Goal: Task Accomplishment & Management: Manage account settings

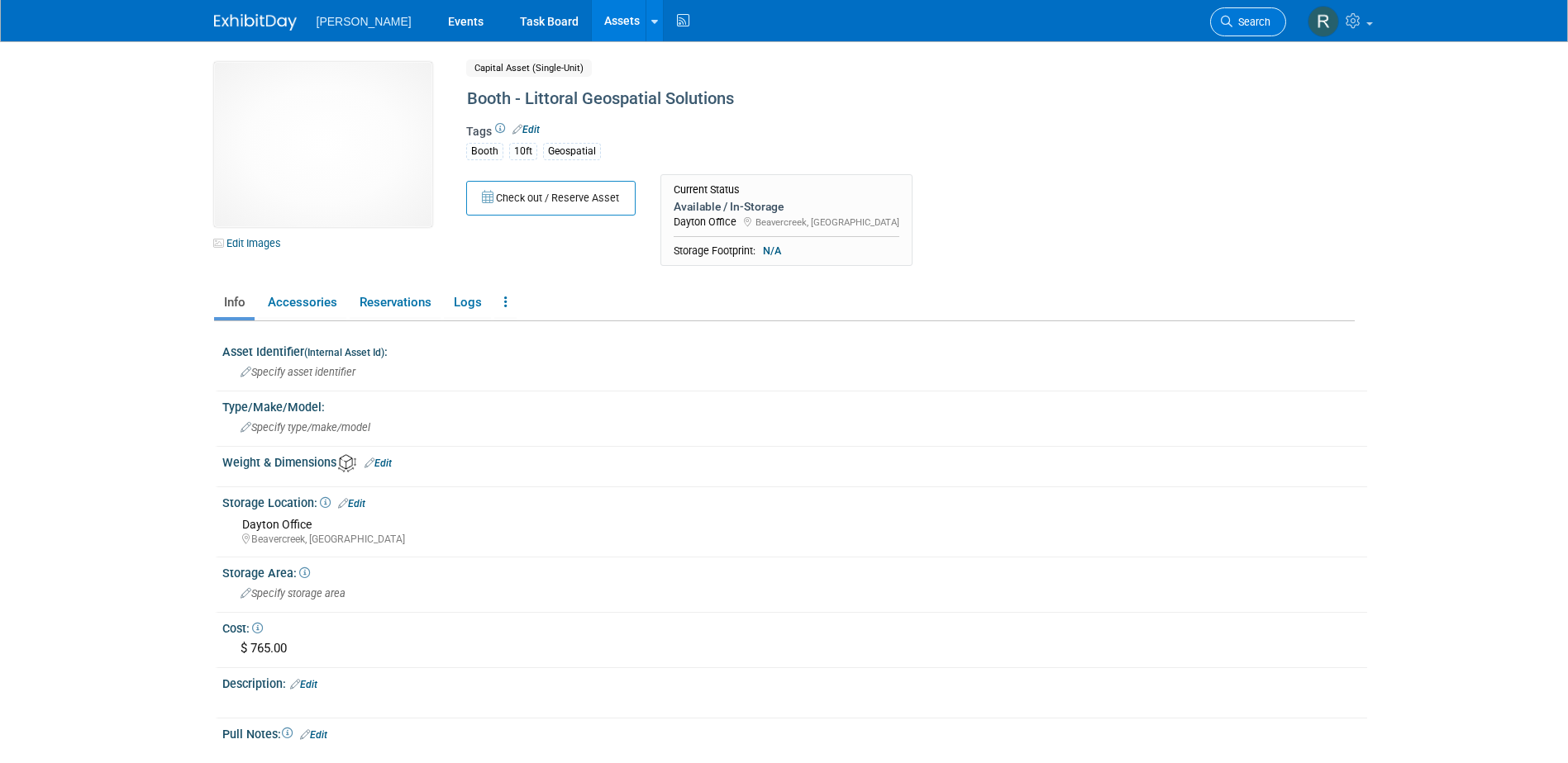
click at [1257, 26] on span "Search" at bounding box center [1250, 22] width 38 height 12
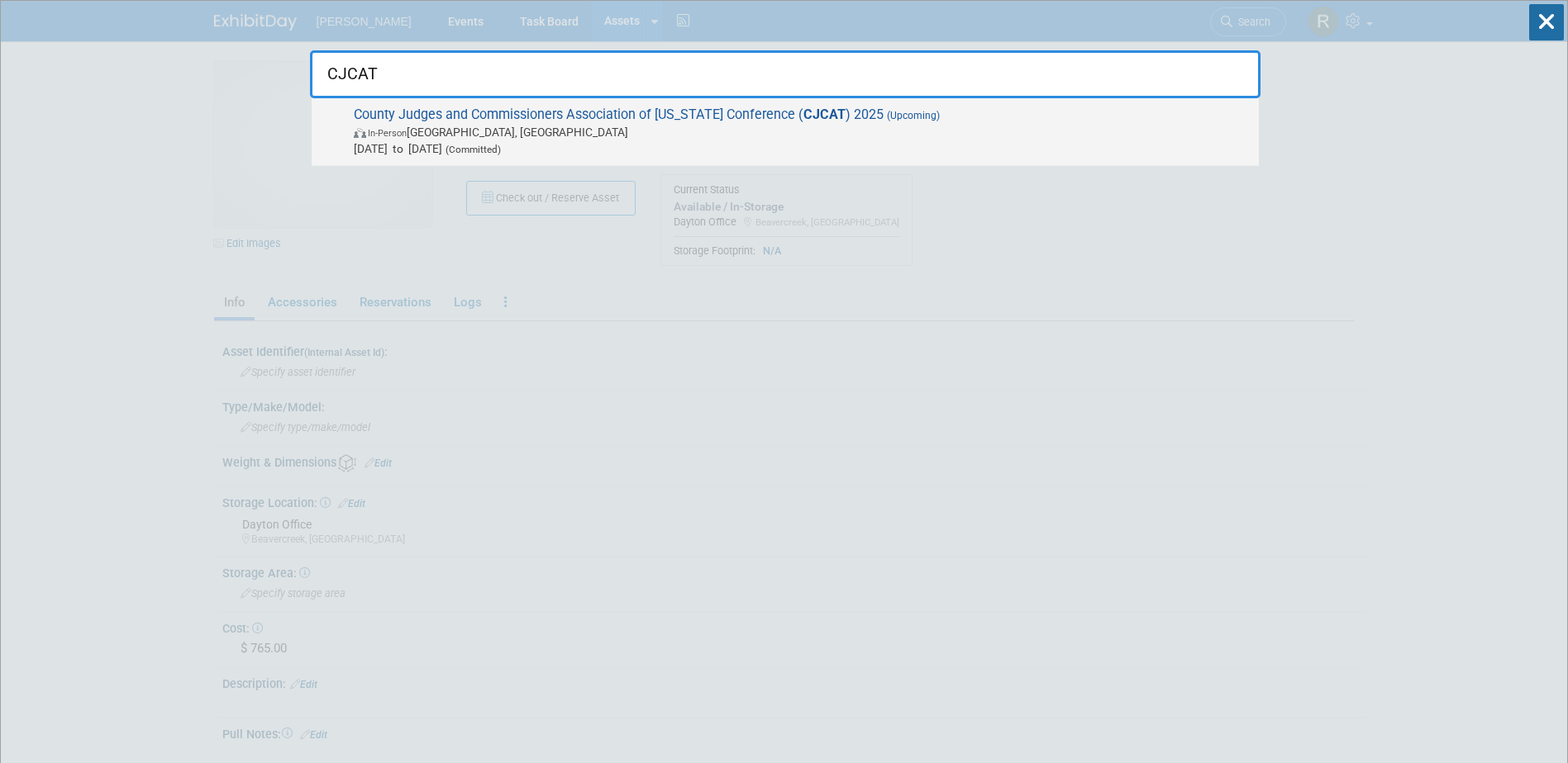
type input "CJCAT"
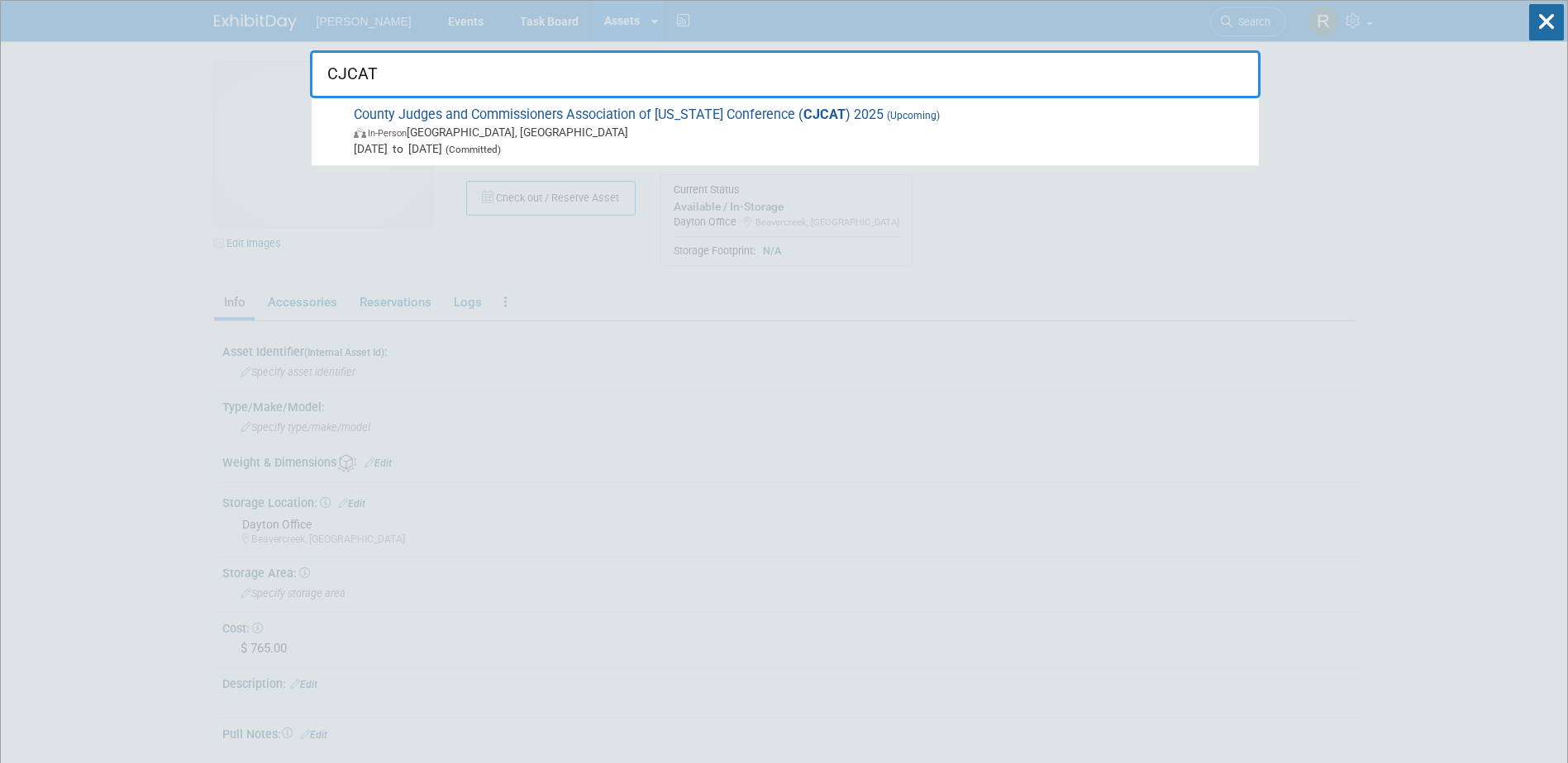
click at [717, 159] on div "County Judges and Commissioners Association of Texas Conference ( CJCAT ) 2025 …" at bounding box center [785, 132] width 947 height 67
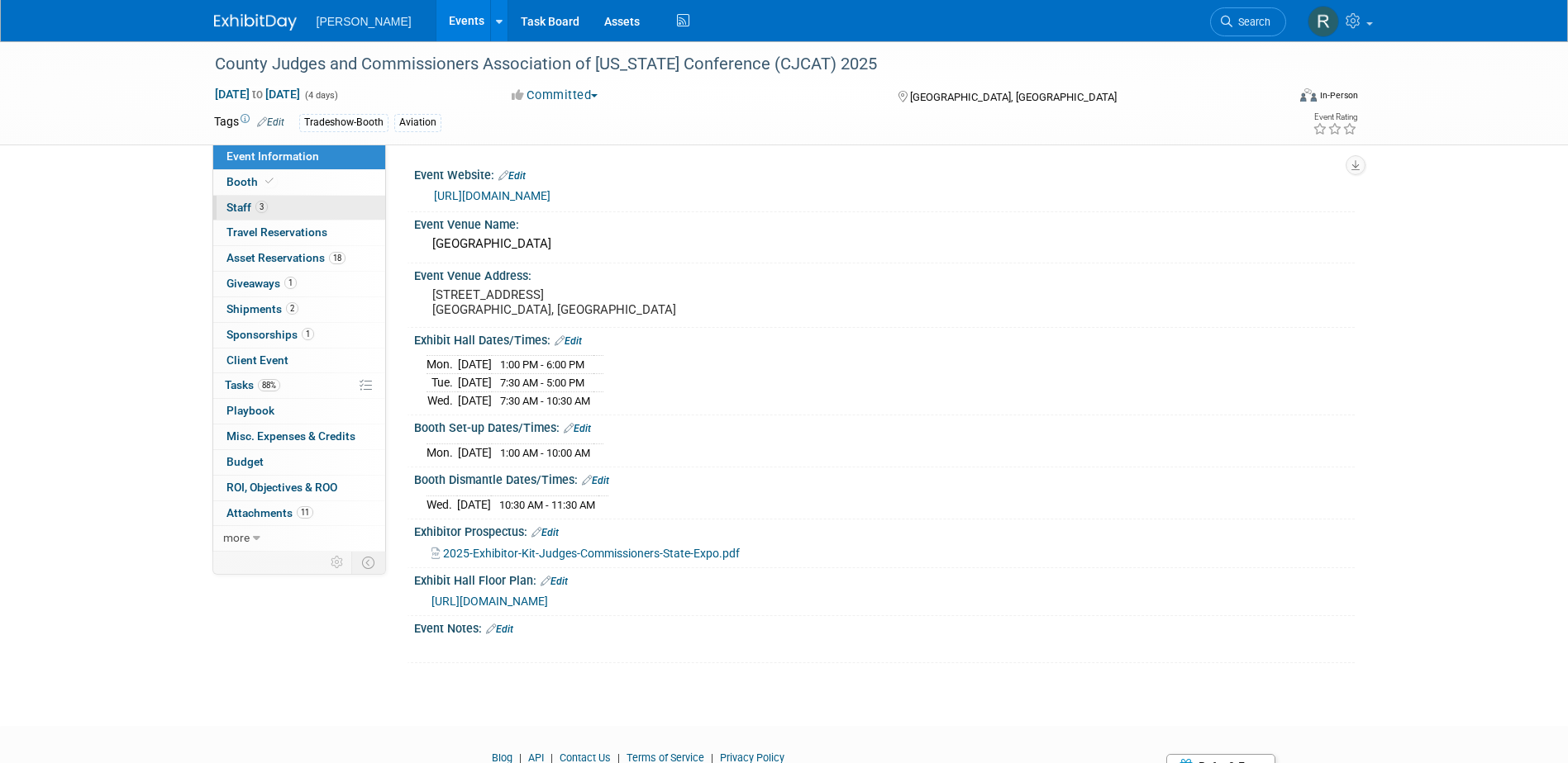
click at [236, 210] on span "Staff 3" at bounding box center [247, 207] width 41 height 13
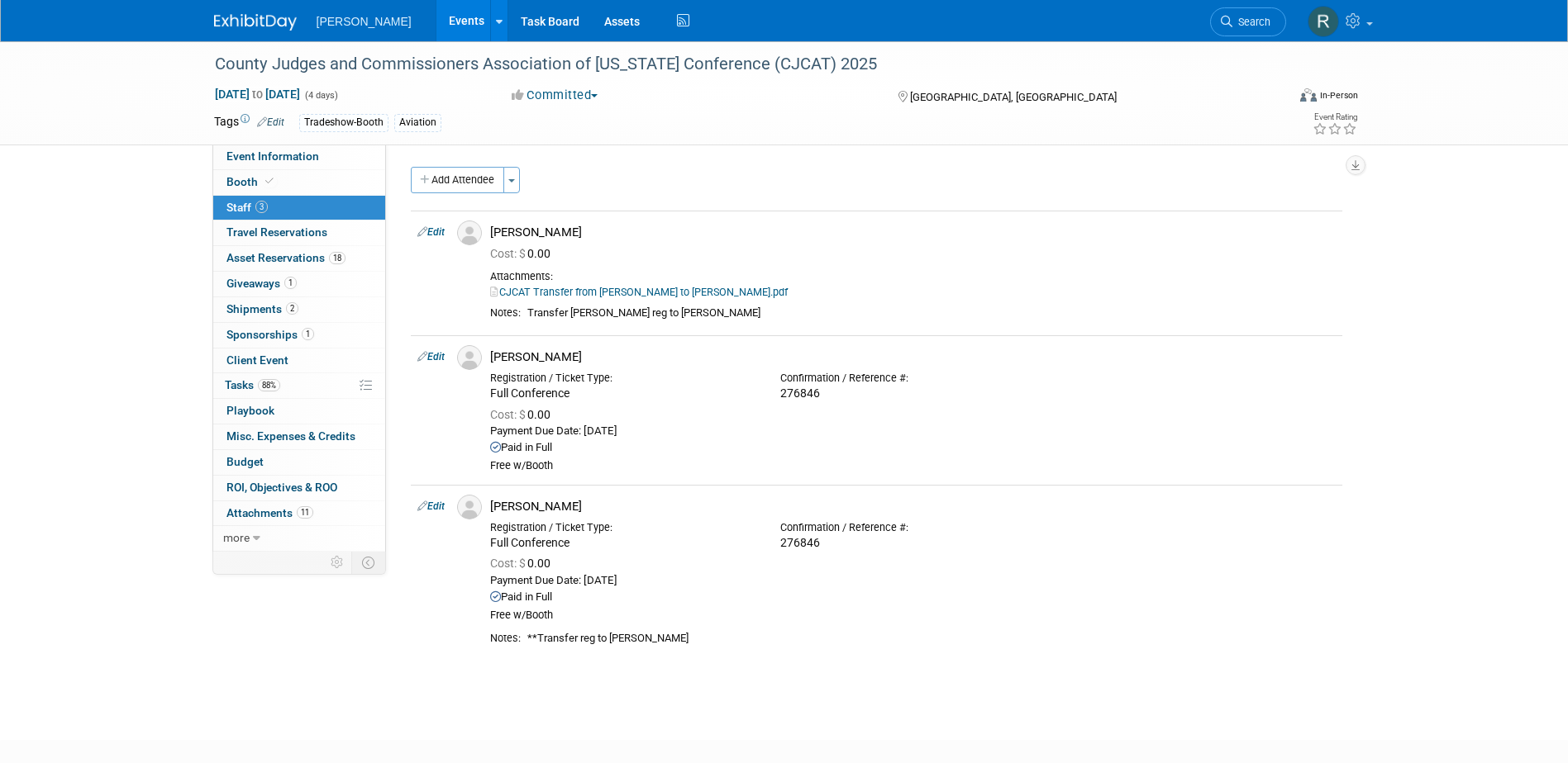
drag, startPoint x: 275, startPoint y: 332, endPoint x: 284, endPoint y: 342, distance: 13.5
click at [275, 332] on span "Sponsorships 1" at bounding box center [271, 334] width 88 height 13
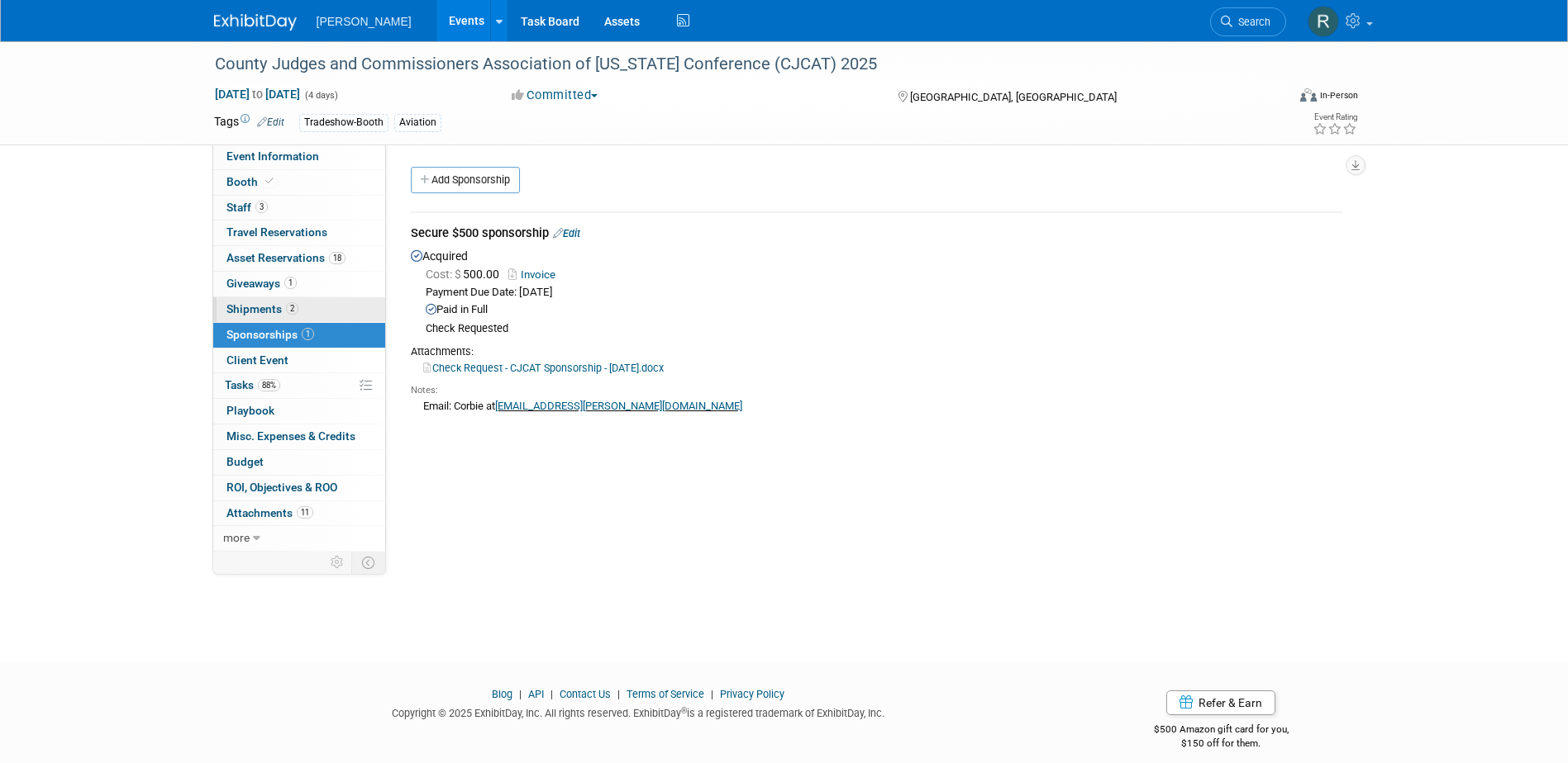
click at [271, 305] on span "Shipments 2" at bounding box center [262, 309] width 72 height 13
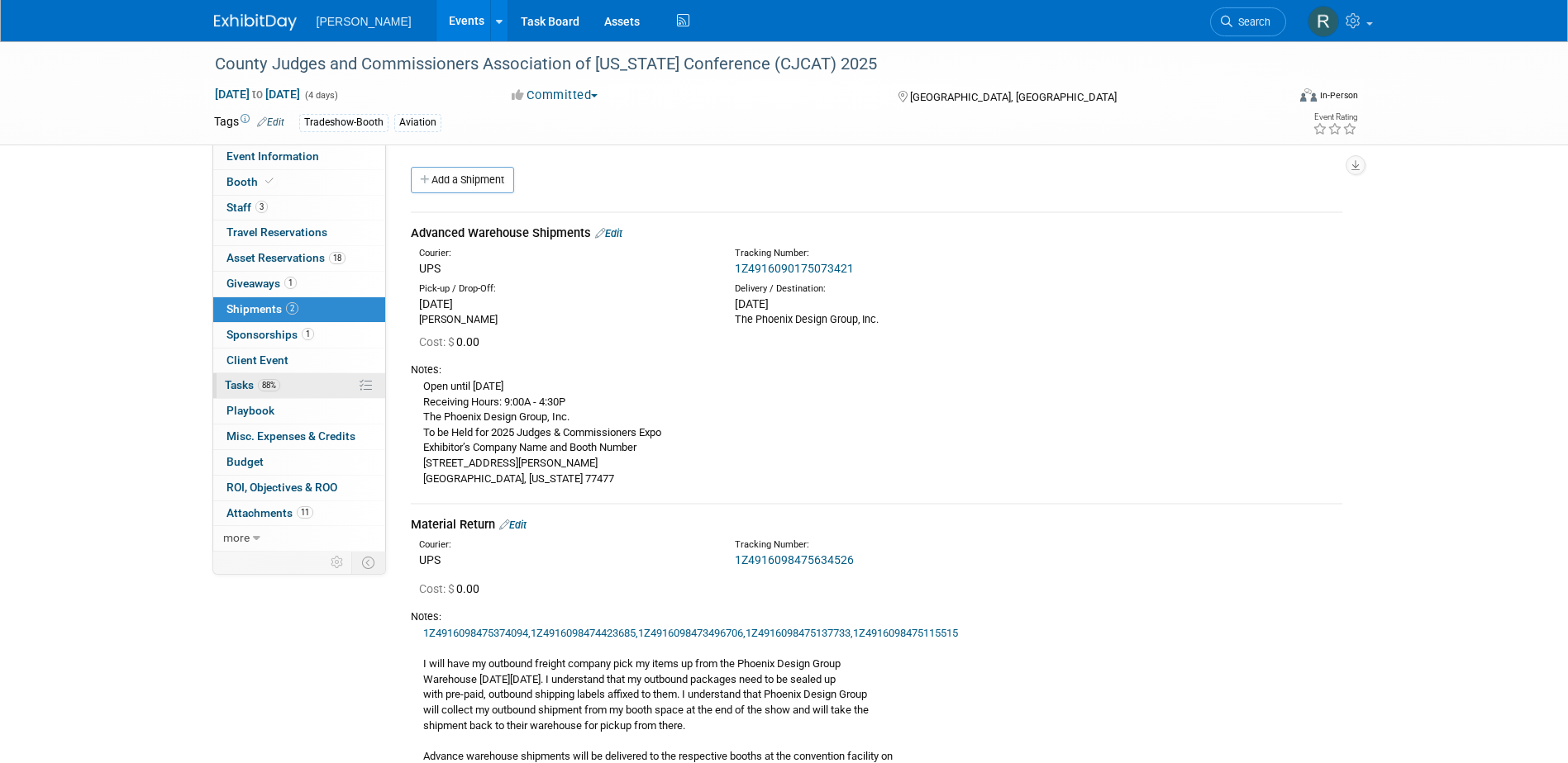
click at [249, 389] on span "Tasks 88%" at bounding box center [252, 385] width 55 height 13
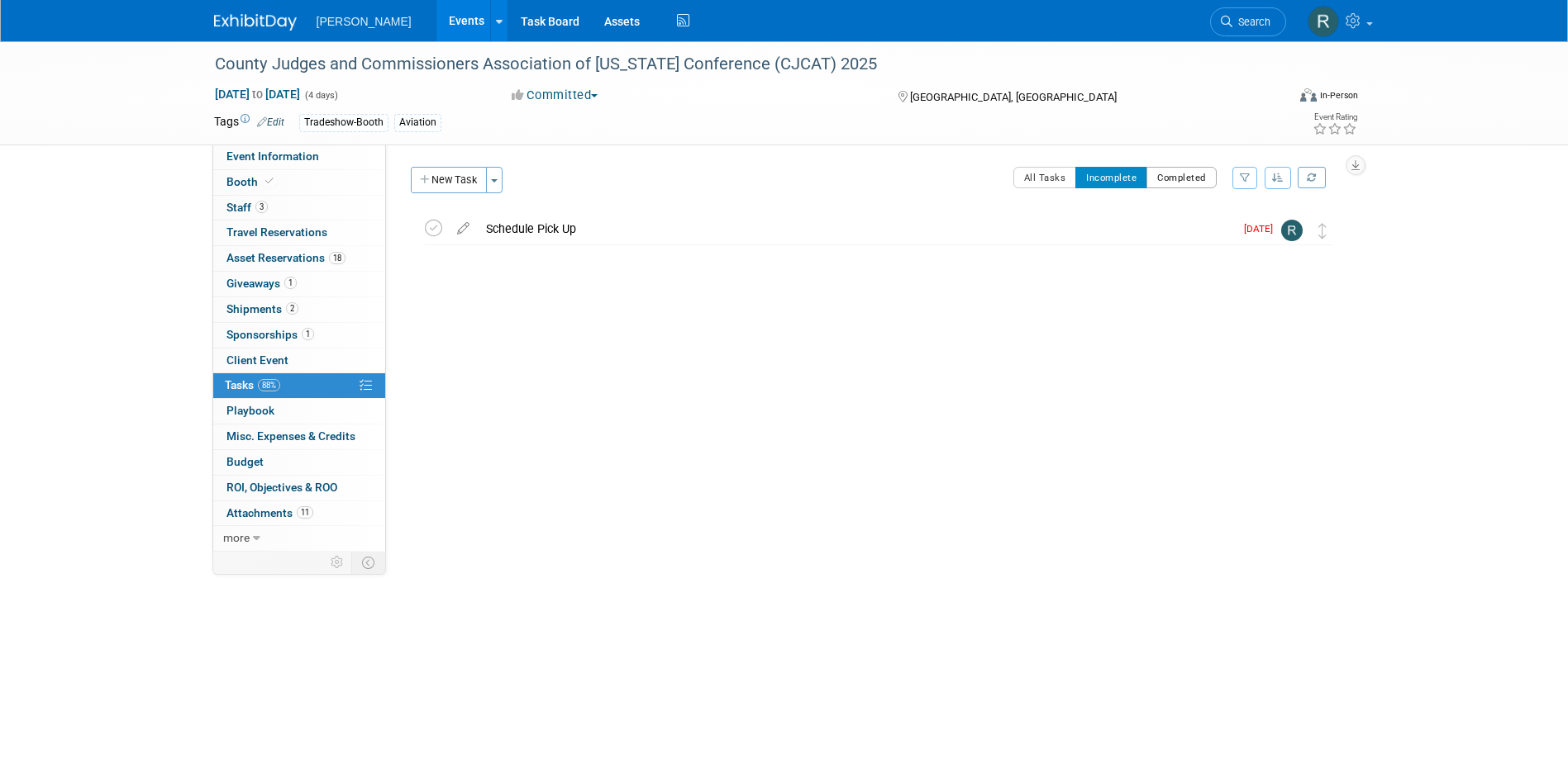
click at [1204, 181] on button "Completed" at bounding box center [1181, 177] width 70 height 22
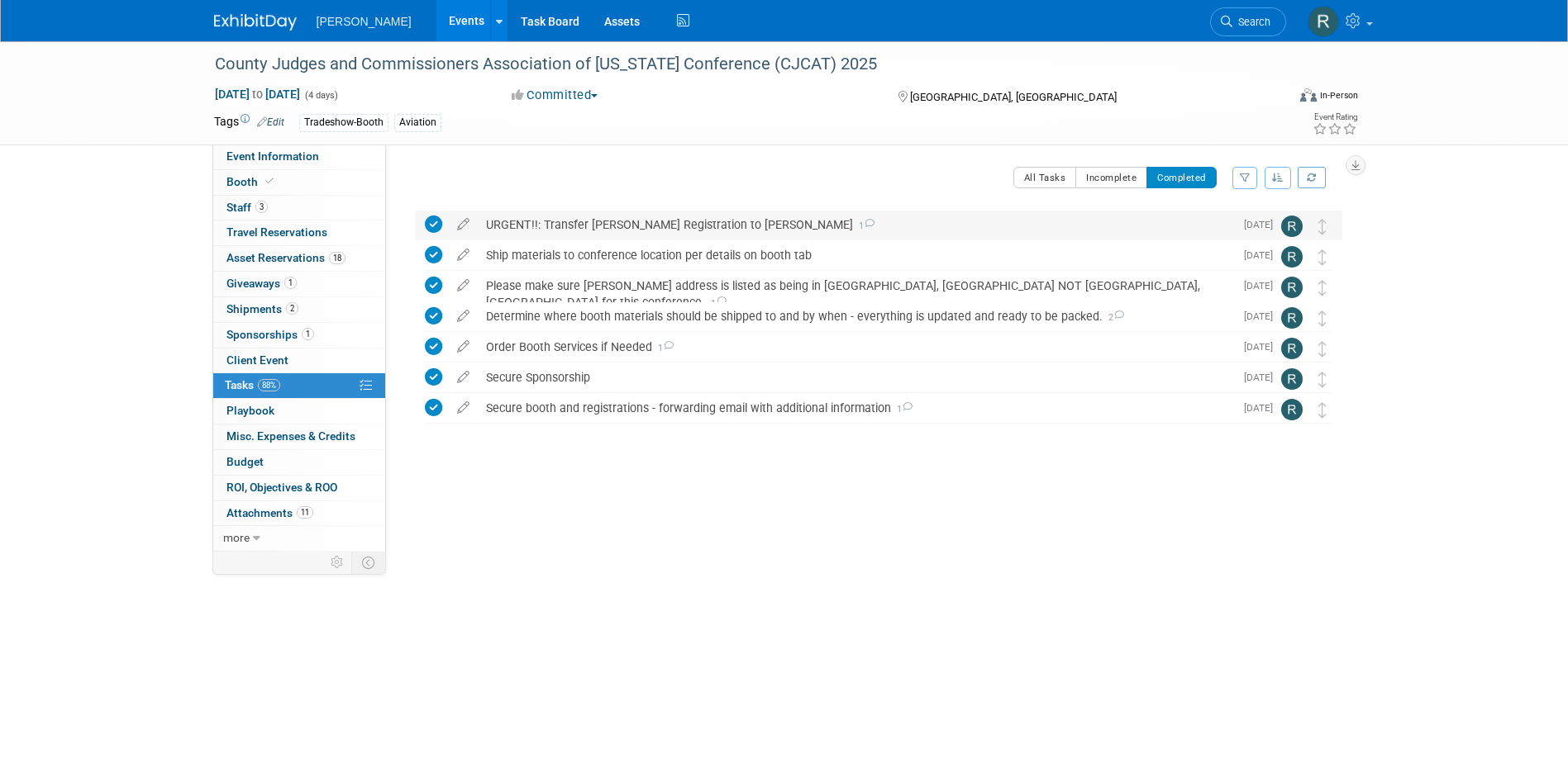
click at [616, 227] on div "URGENT!!: Transfer Kari Campbell Registration to Dave Fulton 1" at bounding box center [855, 225] width 756 height 28
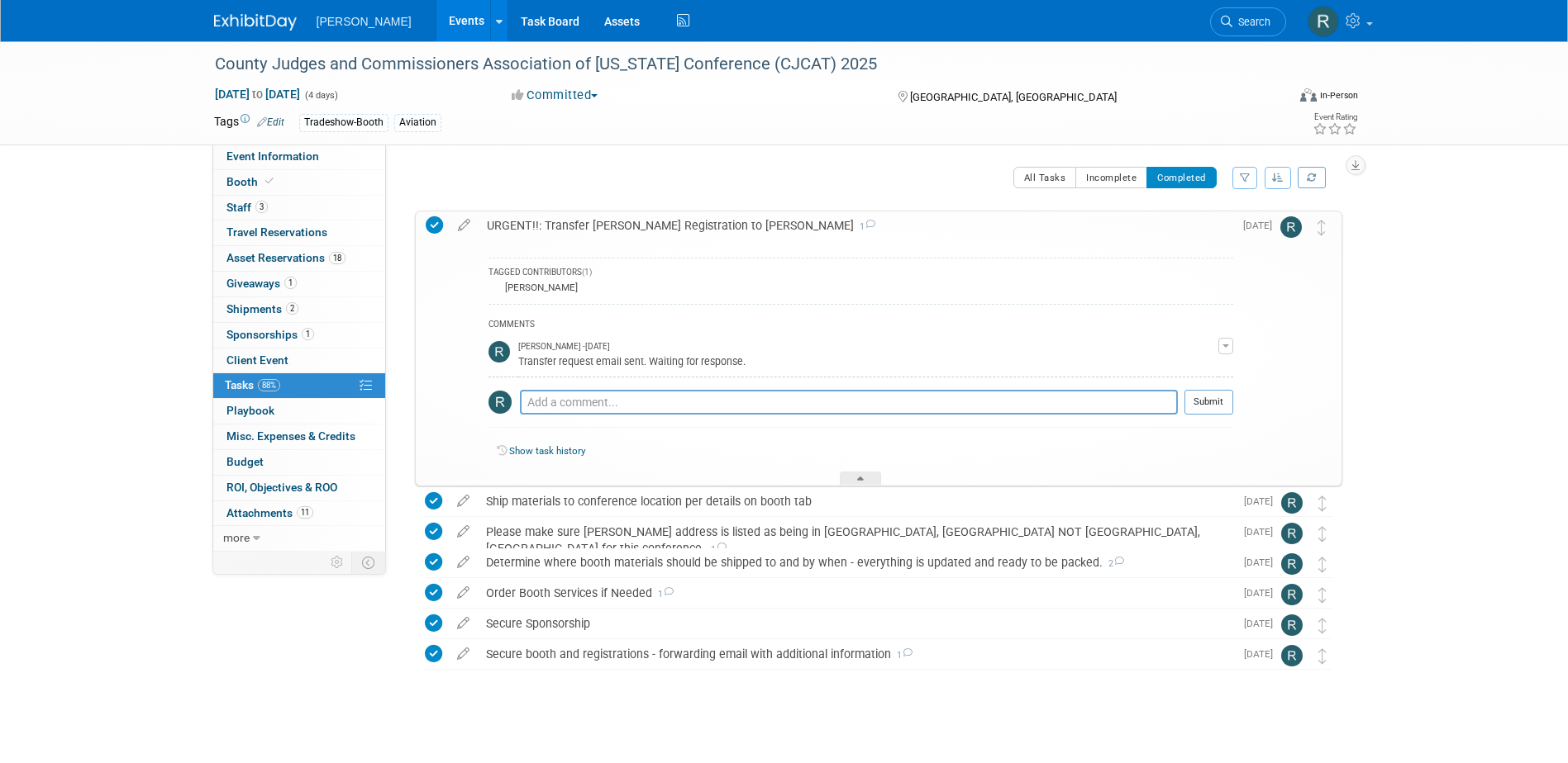
click at [616, 227] on div "URGENT!!: Transfer Kari Campbell Registration to Dave Fulton 1" at bounding box center [855, 226] width 754 height 28
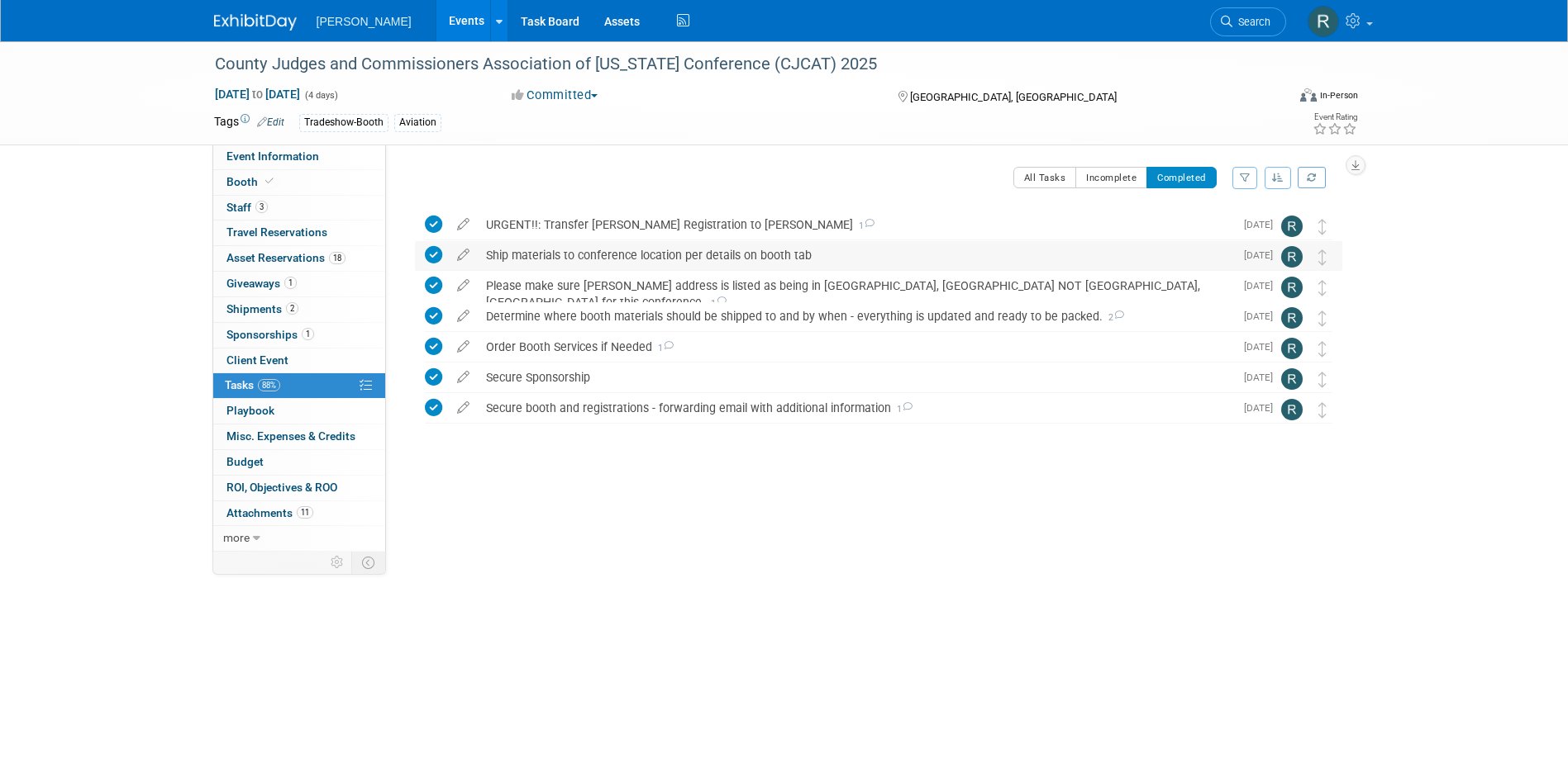
click at [614, 255] on div "Ship materials to conference location per details on booth tab" at bounding box center [855, 256] width 756 height 28
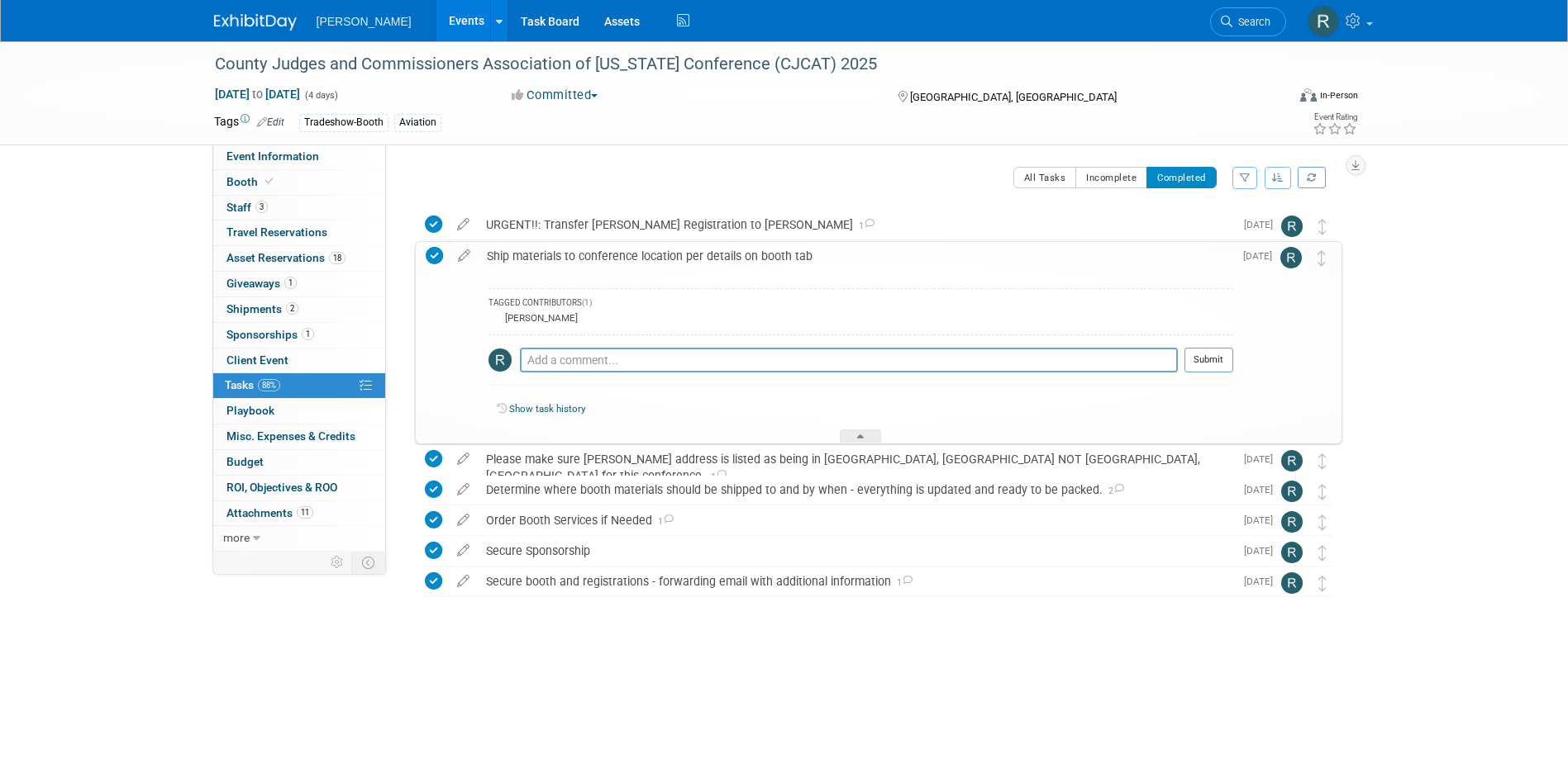
click at [614, 256] on div "Ship materials to conference location per details on booth tab" at bounding box center [855, 256] width 754 height 28
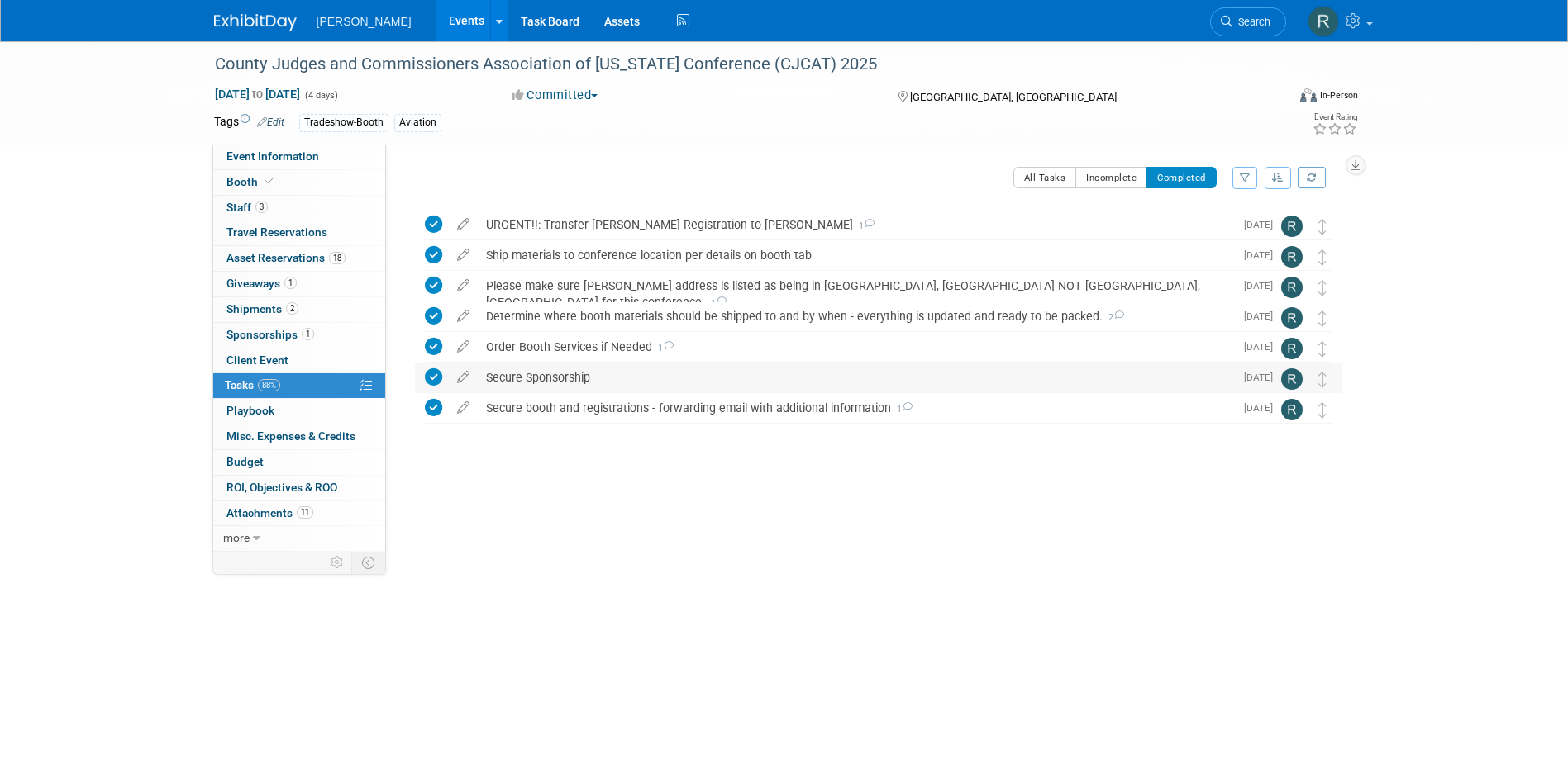
click at [564, 372] on div "Secure Sponsorship" at bounding box center [855, 377] width 756 height 28
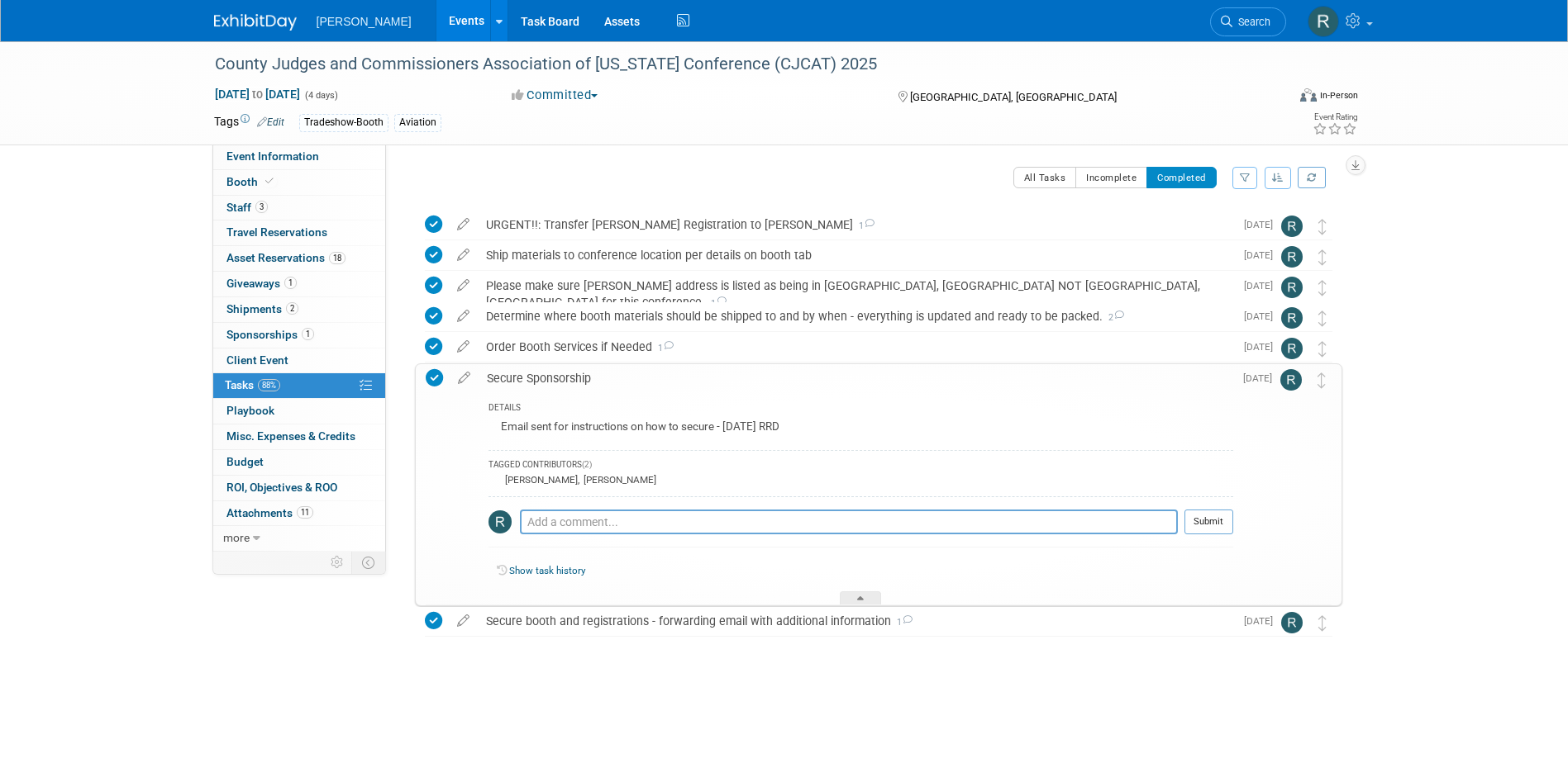
click at [564, 375] on div "Secure Sponsorship" at bounding box center [855, 378] width 754 height 28
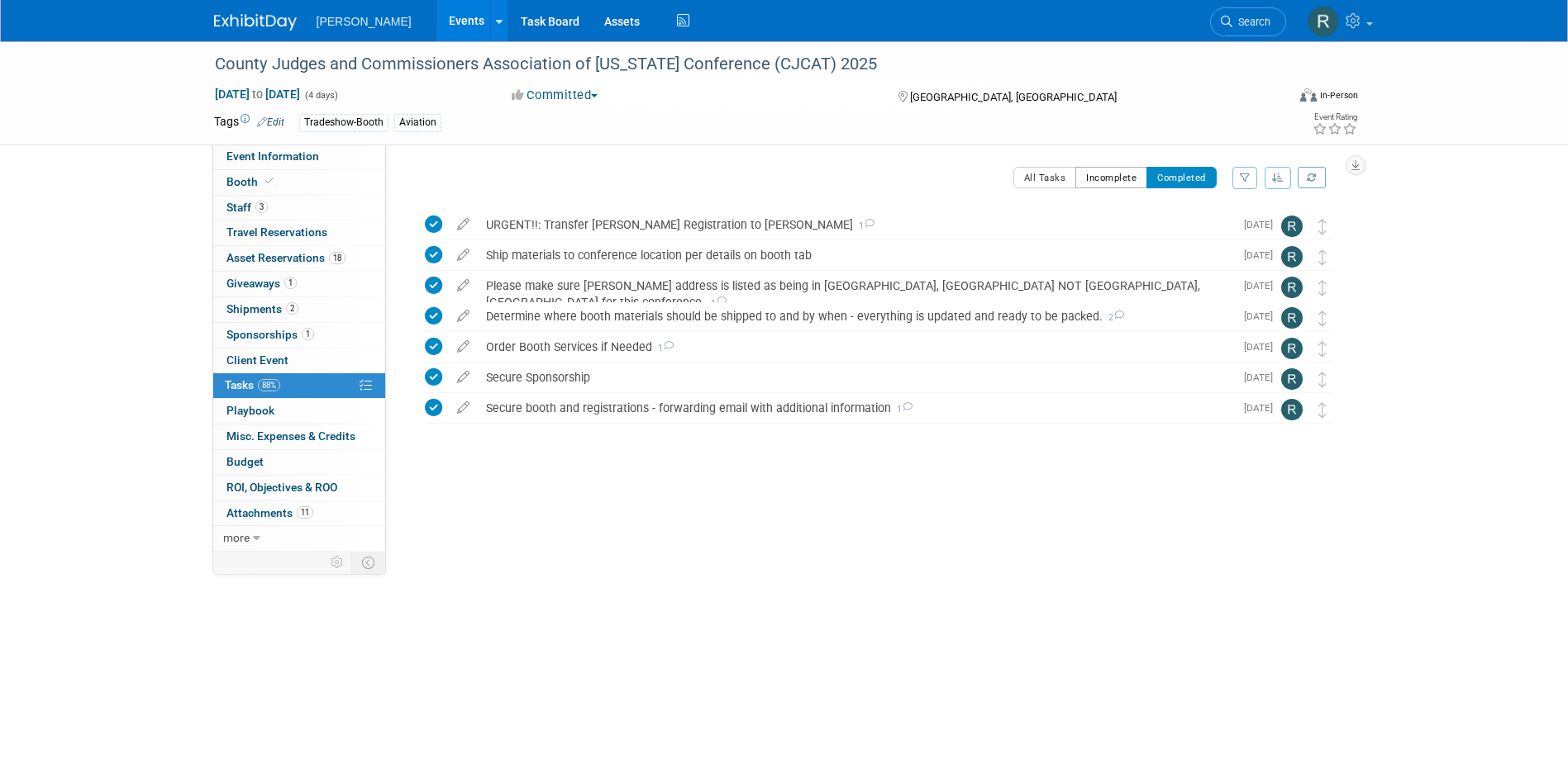
drag, startPoint x: 1103, startPoint y: 173, endPoint x: 984, endPoint y: 199, distance: 121.8
click at [1103, 174] on button "Incomplete" at bounding box center [1111, 177] width 72 height 22
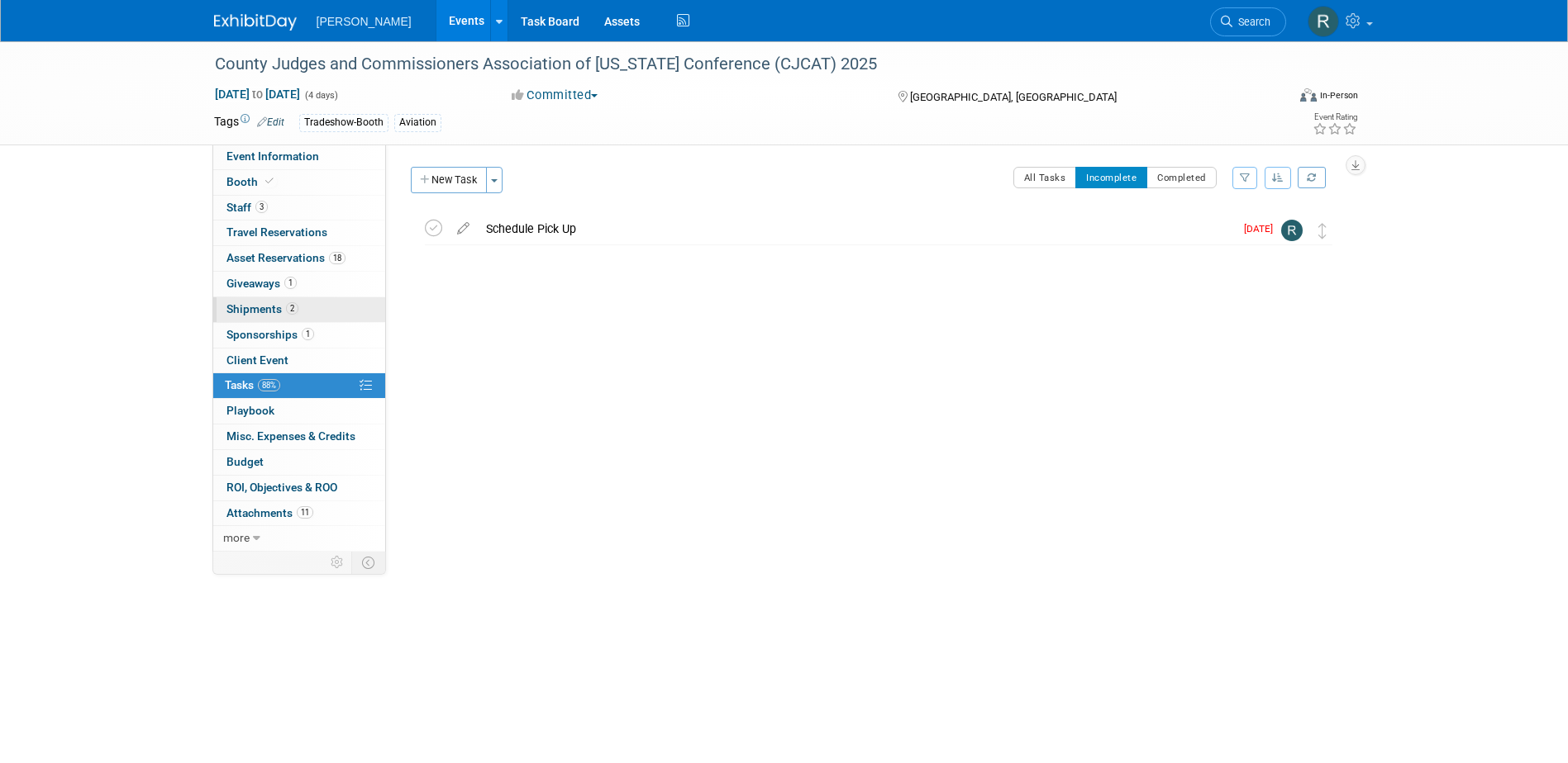
click at [256, 315] on link "2 Shipments 2" at bounding box center [299, 310] width 171 height 24
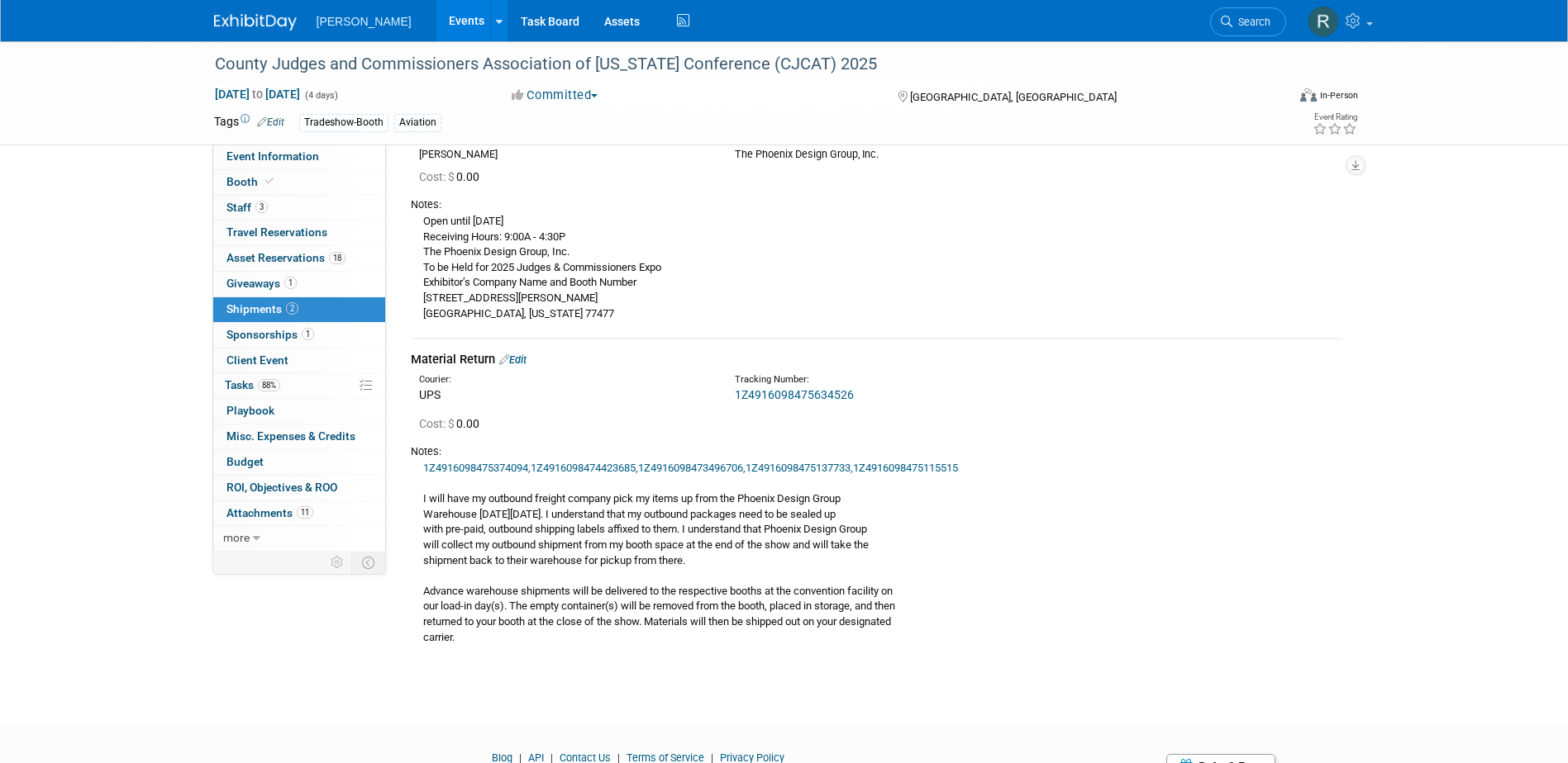
scroll to position [243, 0]
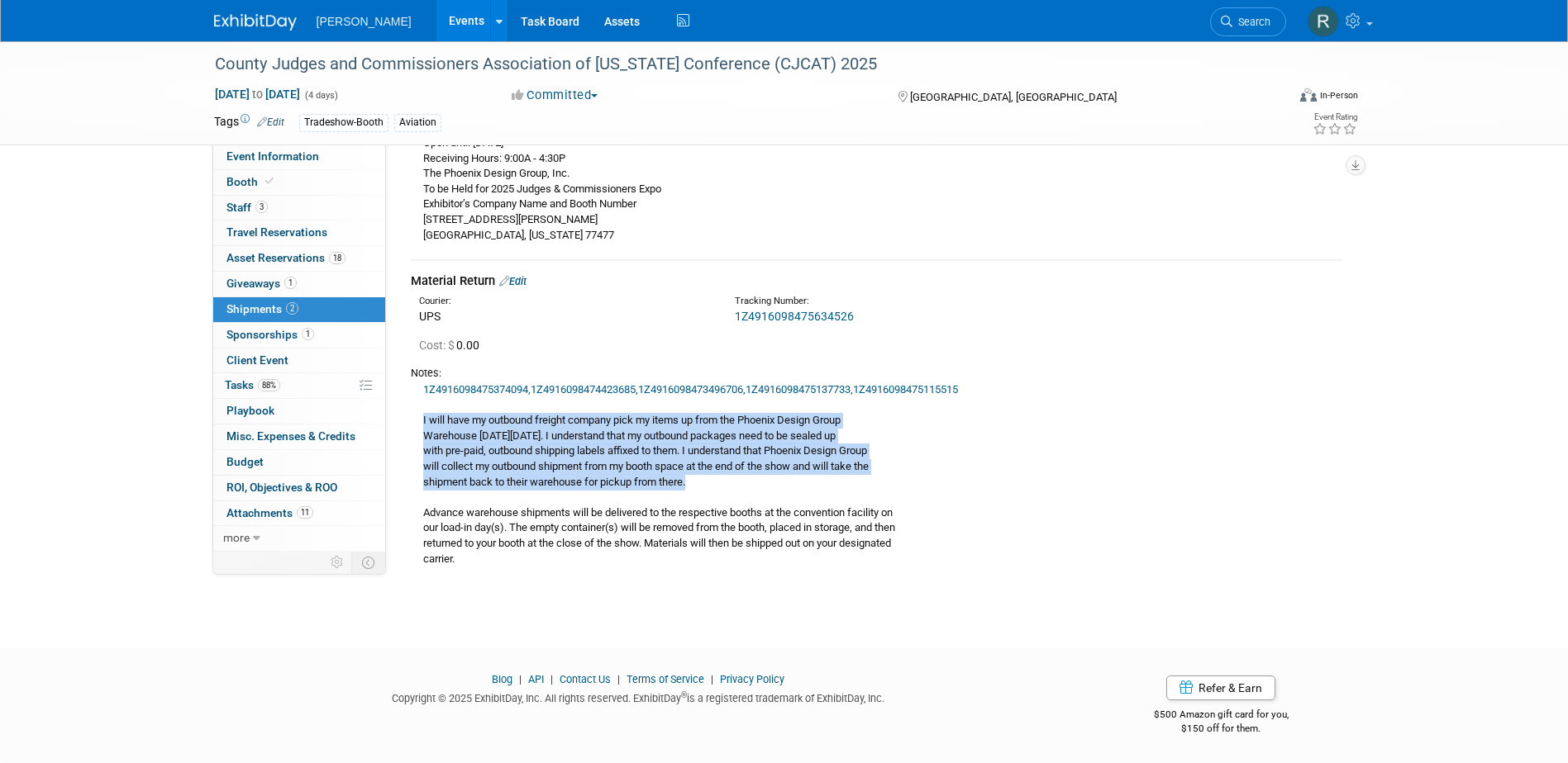
drag, startPoint x: 422, startPoint y: 418, endPoint x: 690, endPoint y: 488, distance: 277.0
click at [690, 488] on div "1Z4916098475374094, 1Z4916098474423685, 1Z4916098473496706, 1Z4916098475137733,…" at bounding box center [876, 474] width 931 height 185
copy div "I will have my outbound freight company pick my items up from the Phoenix Desig…"
click at [252, 383] on span "Tasks 88%" at bounding box center [252, 385] width 55 height 13
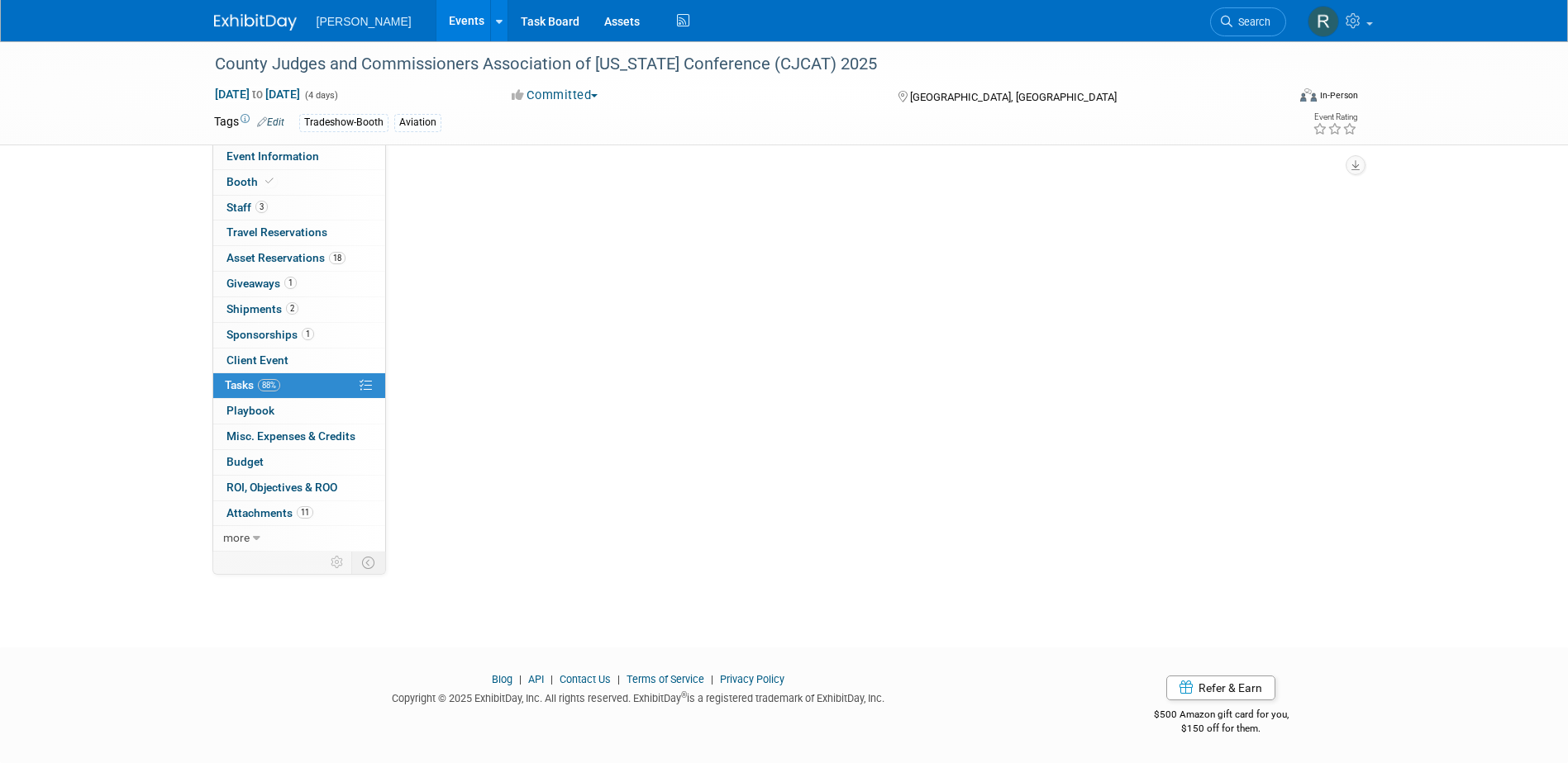
scroll to position [0, 0]
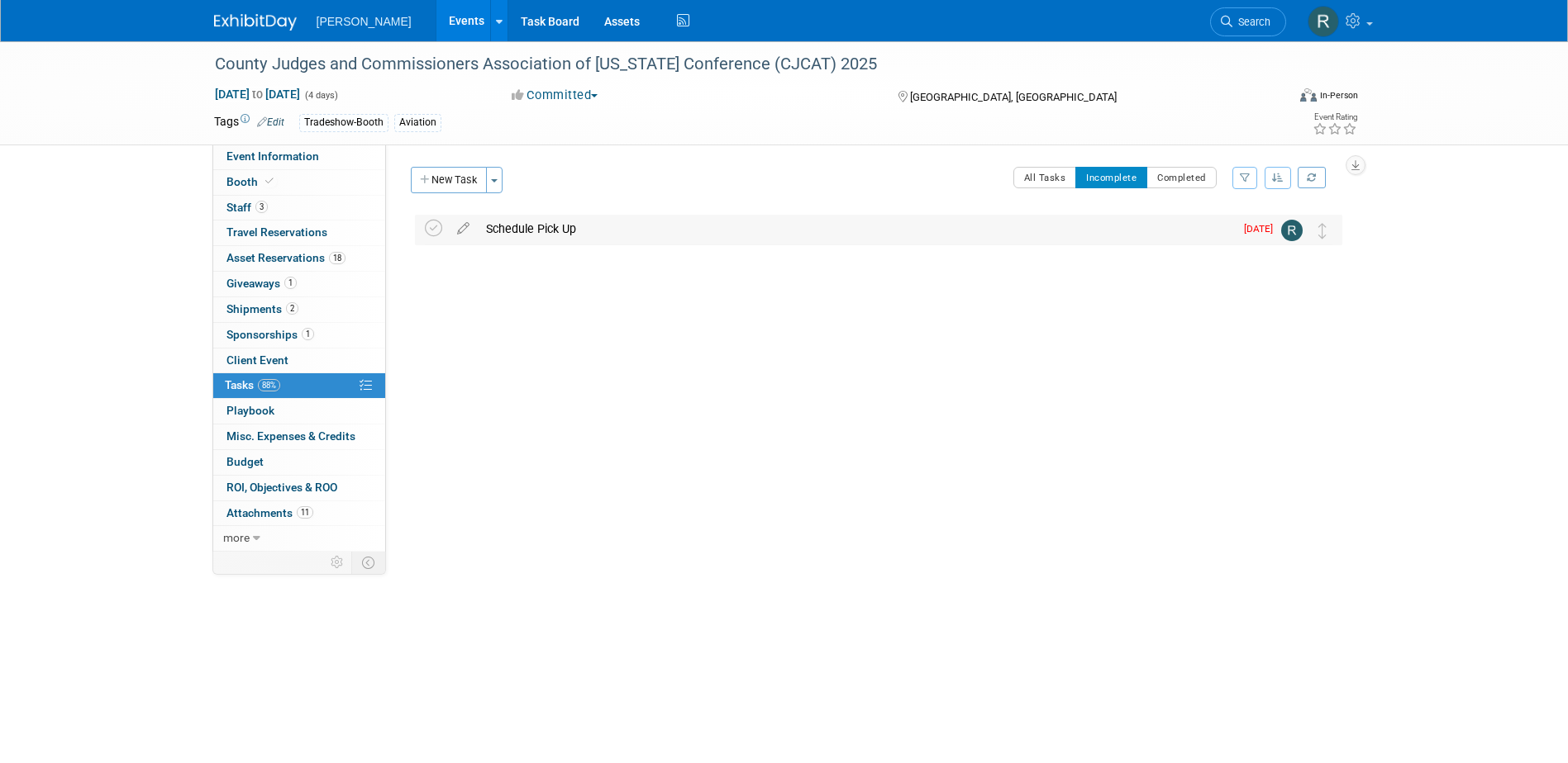
click at [495, 228] on div "Schedule Pick Up" at bounding box center [855, 228] width 756 height 28
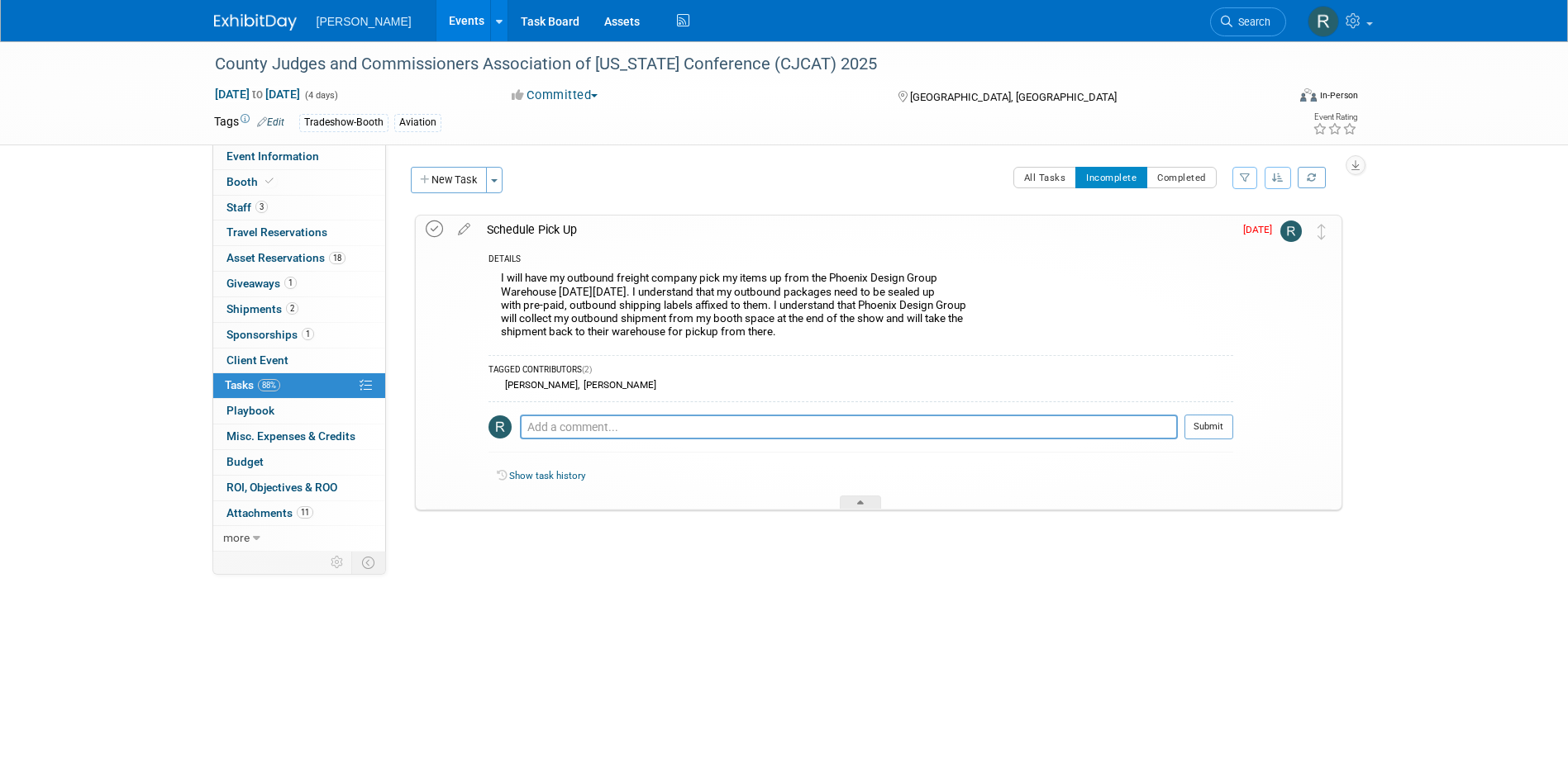
click at [433, 232] on icon at bounding box center [434, 229] width 18 height 18
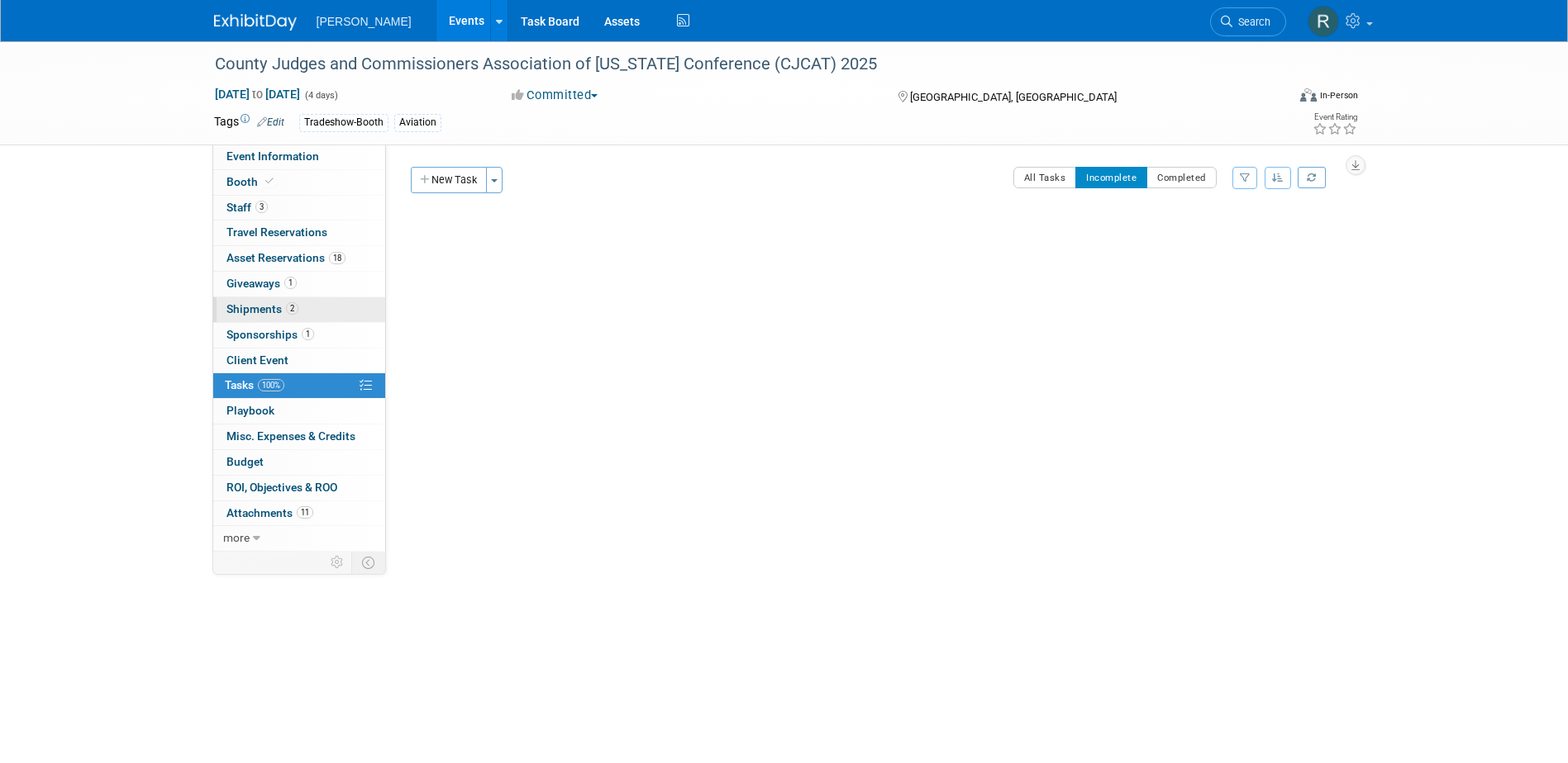
click at [277, 301] on link "2 Shipments 2" at bounding box center [299, 310] width 171 height 24
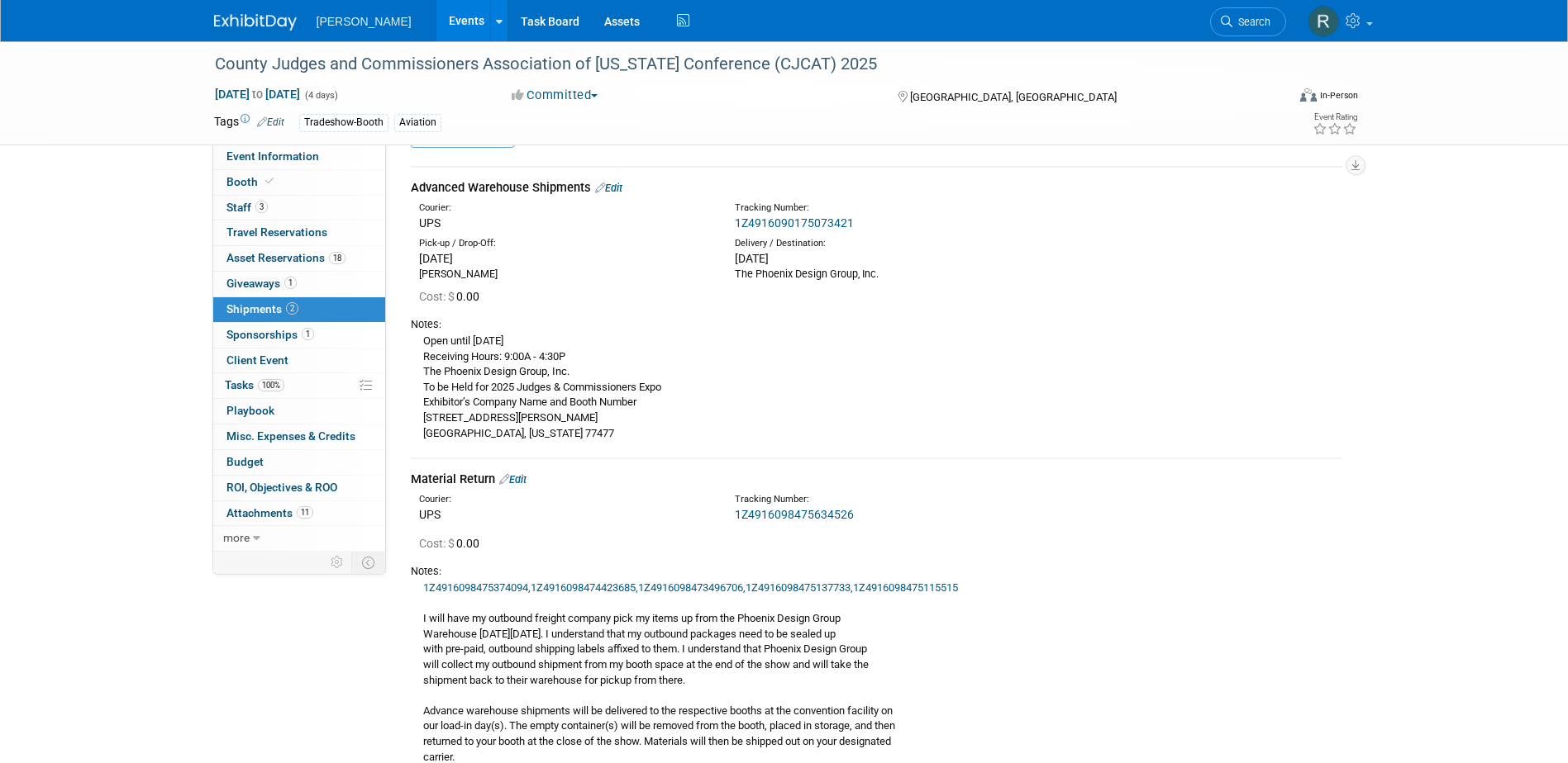
scroll to position [165, 0]
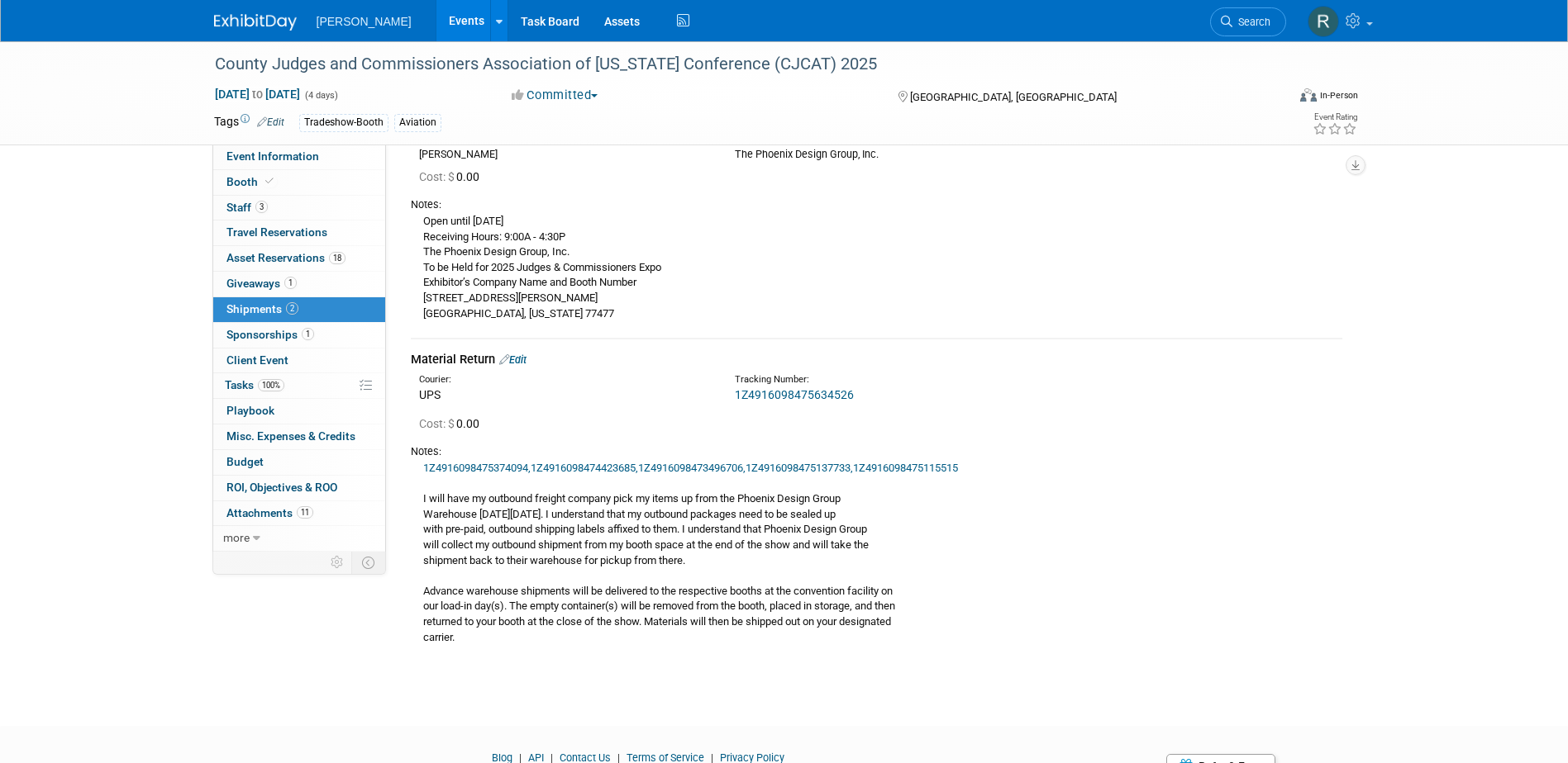
click at [520, 356] on link "Edit" at bounding box center [512, 359] width 27 height 12
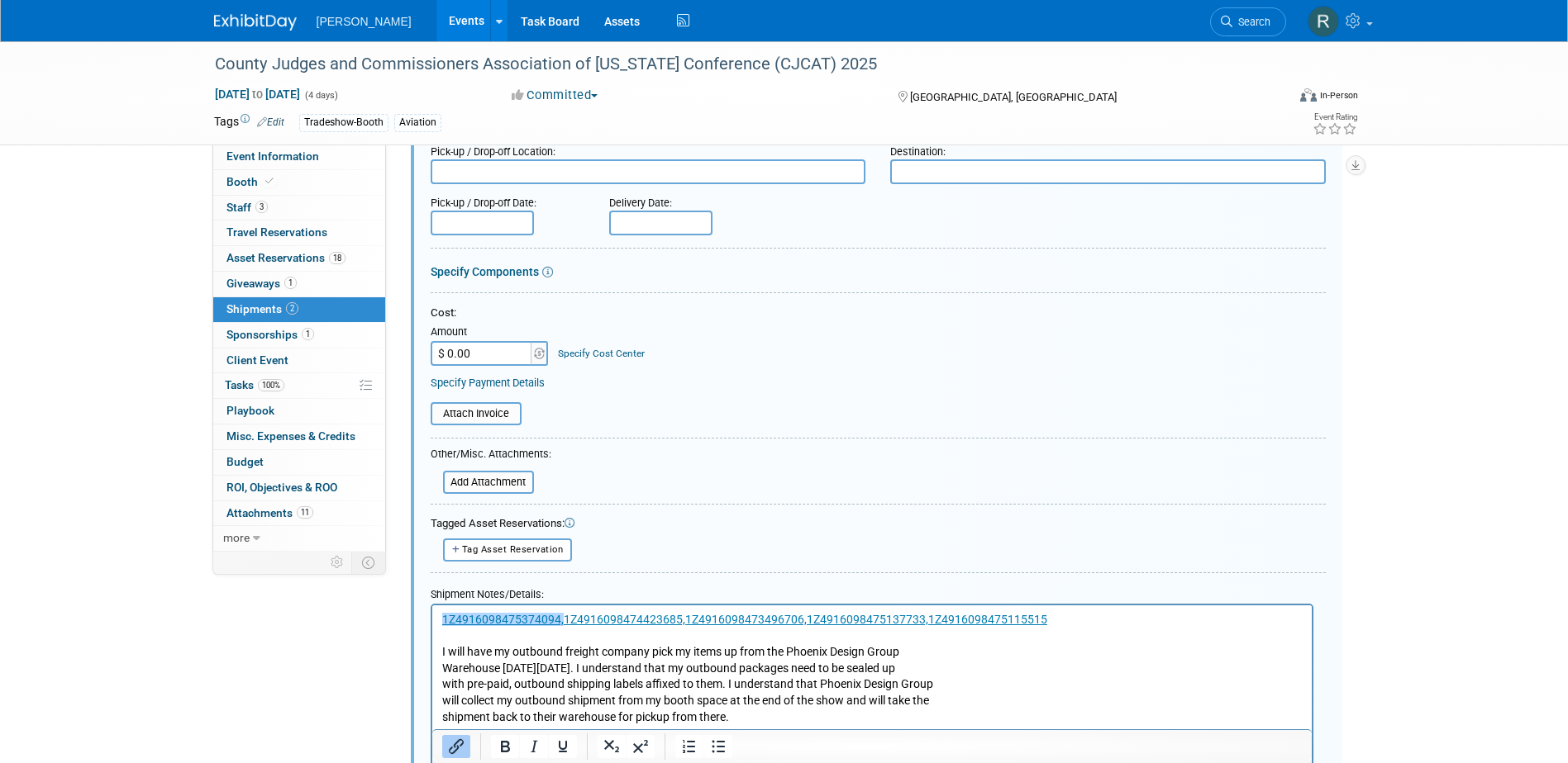
scroll to position [481, 0]
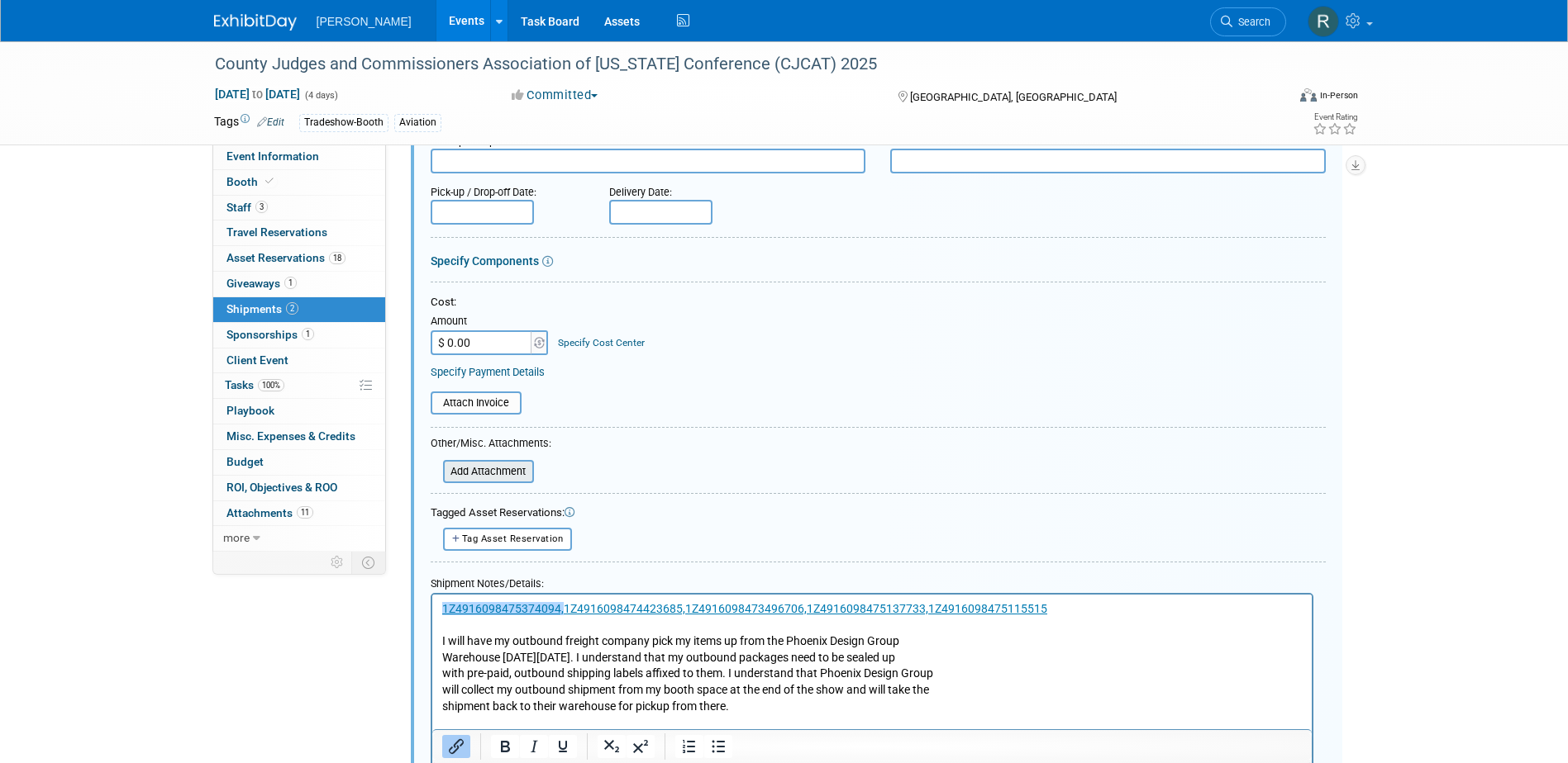
click at [489, 466] on input "file" at bounding box center [434, 471] width 197 height 20
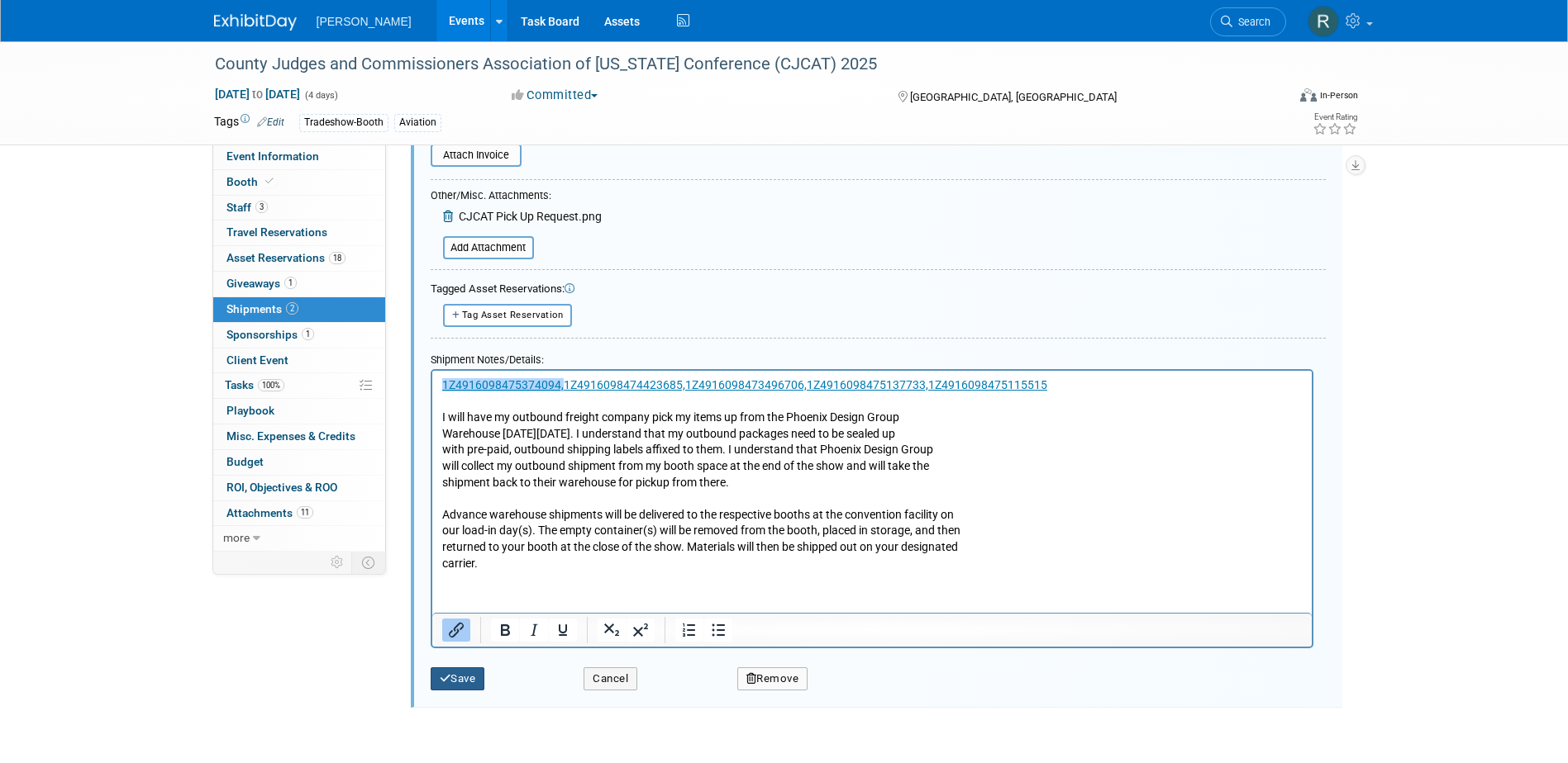
click at [457, 671] on button "Save" at bounding box center [458, 679] width 54 height 23
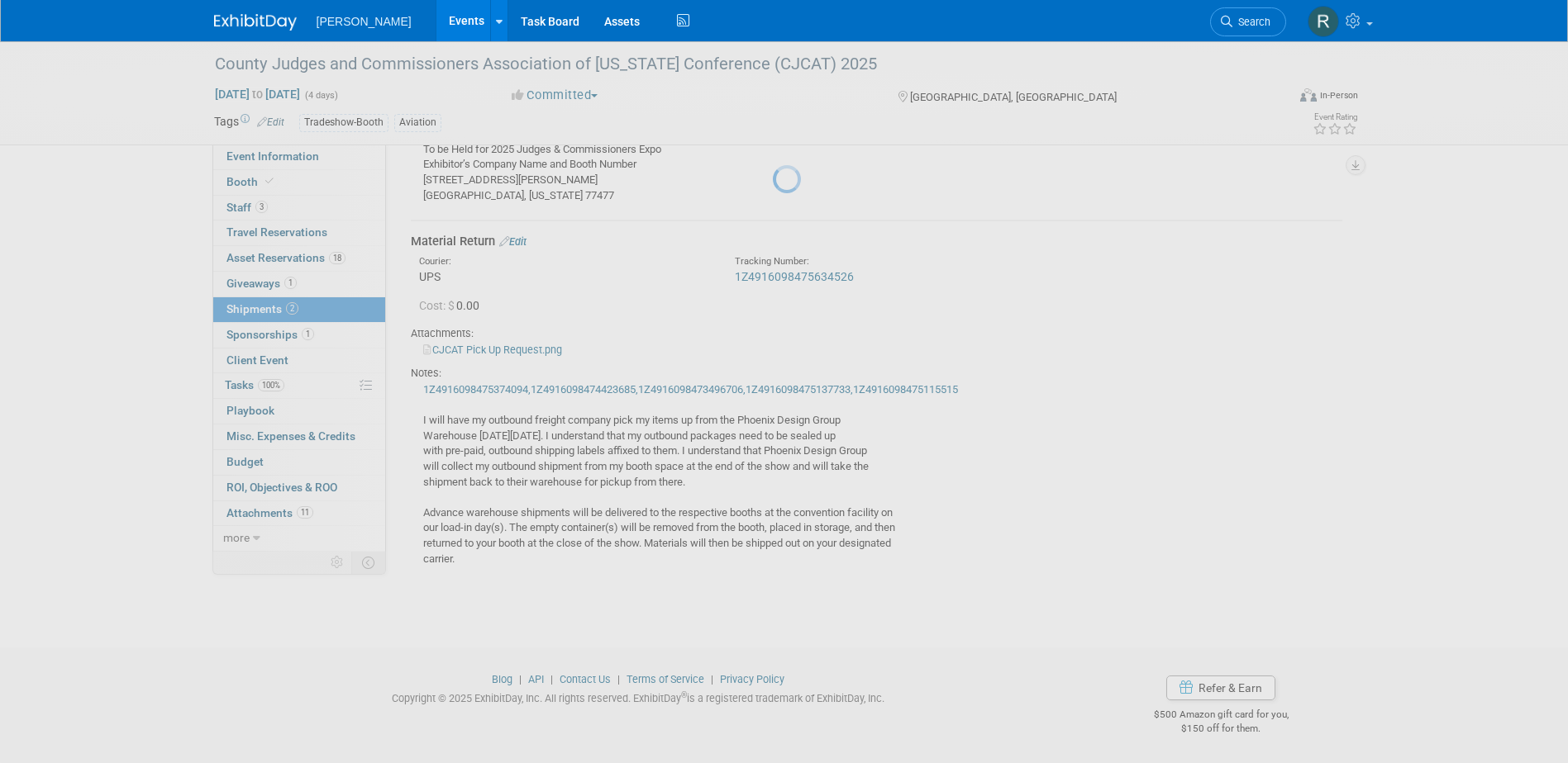
scroll to position [284, 0]
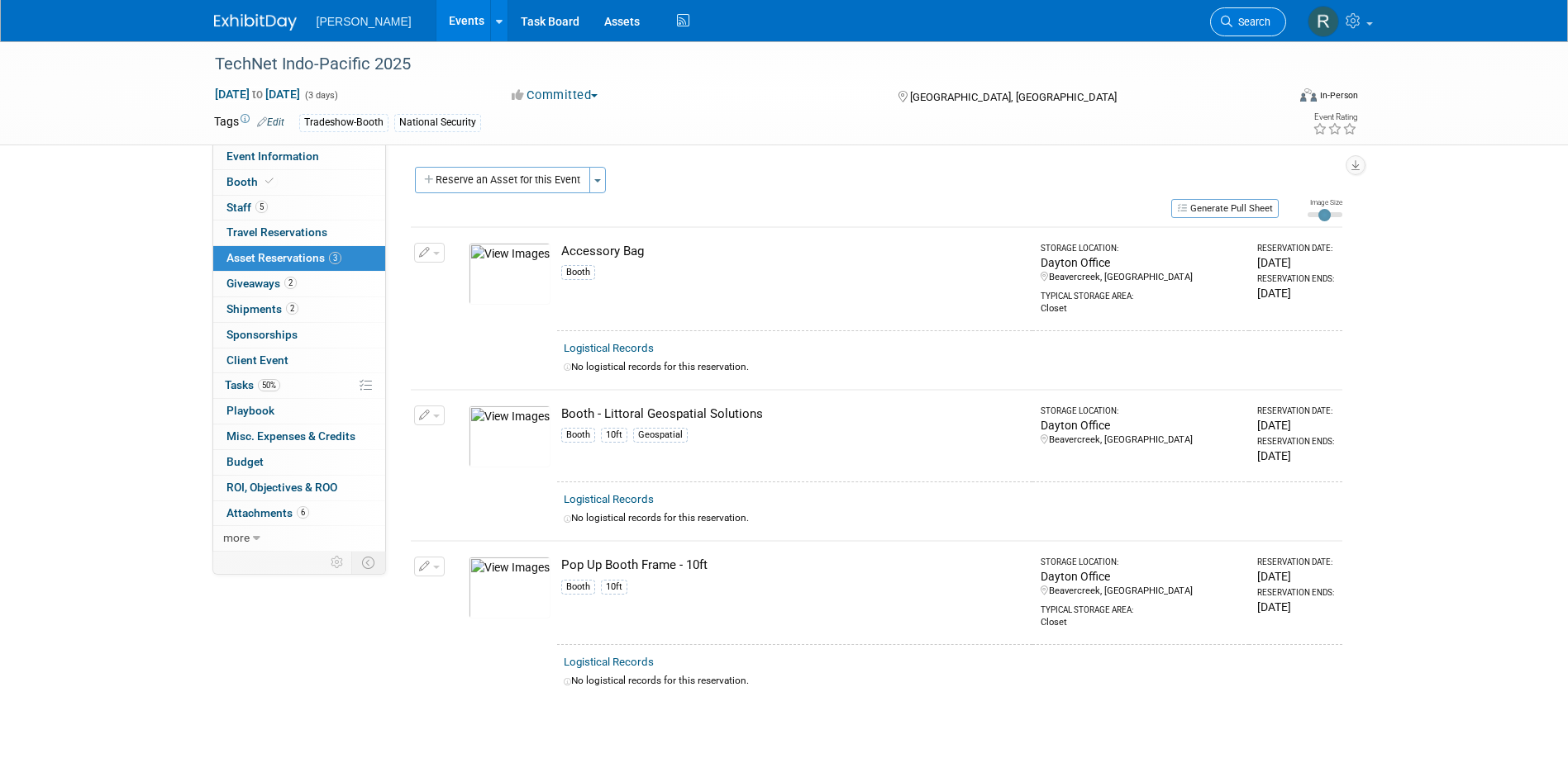
click at [1249, 29] on link "Search" at bounding box center [1248, 22] width 76 height 29
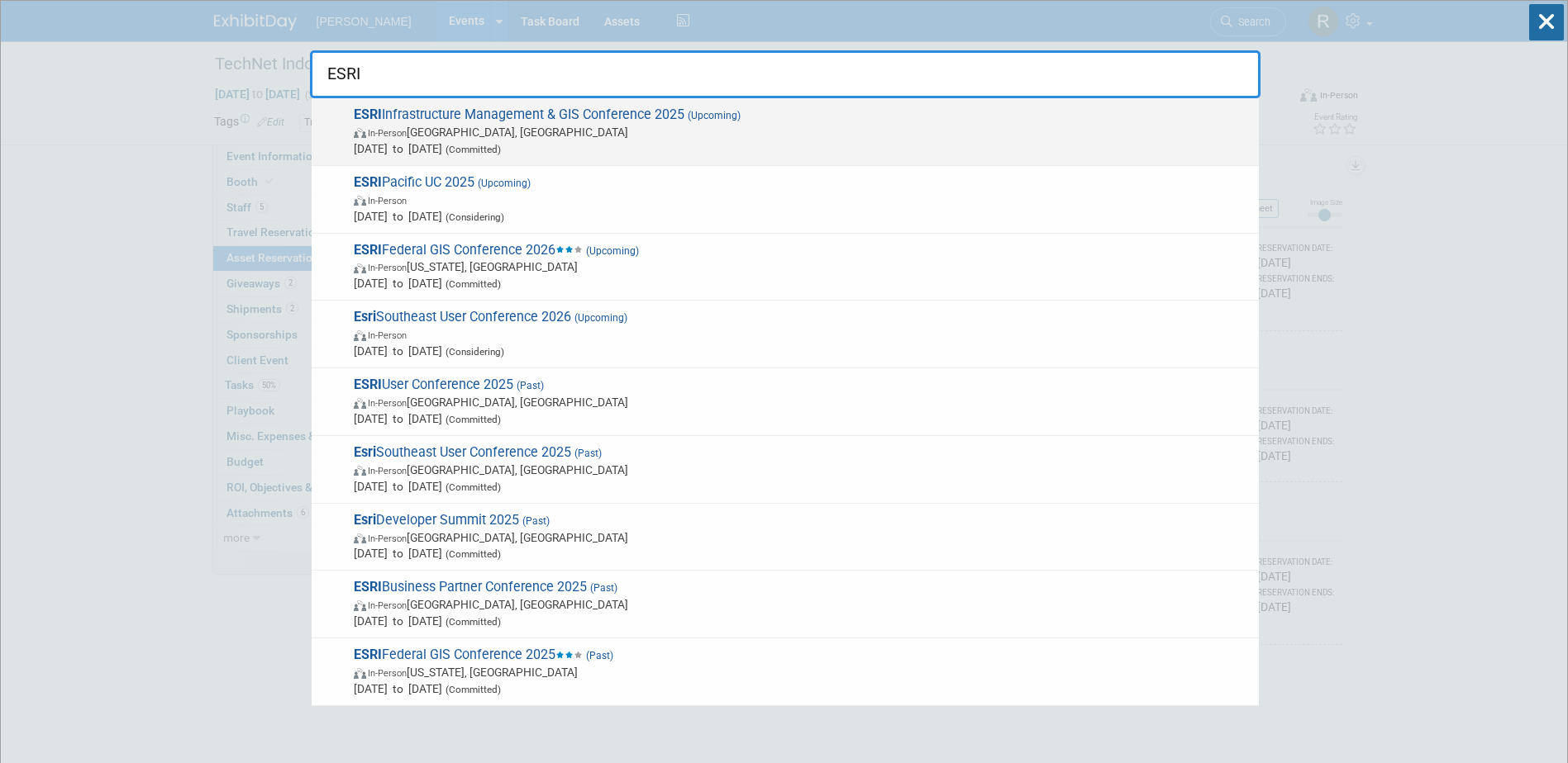
type input "ESRI"
click at [736, 141] on span "[DATE] to [DATE] (Committed)" at bounding box center [802, 149] width 896 height 17
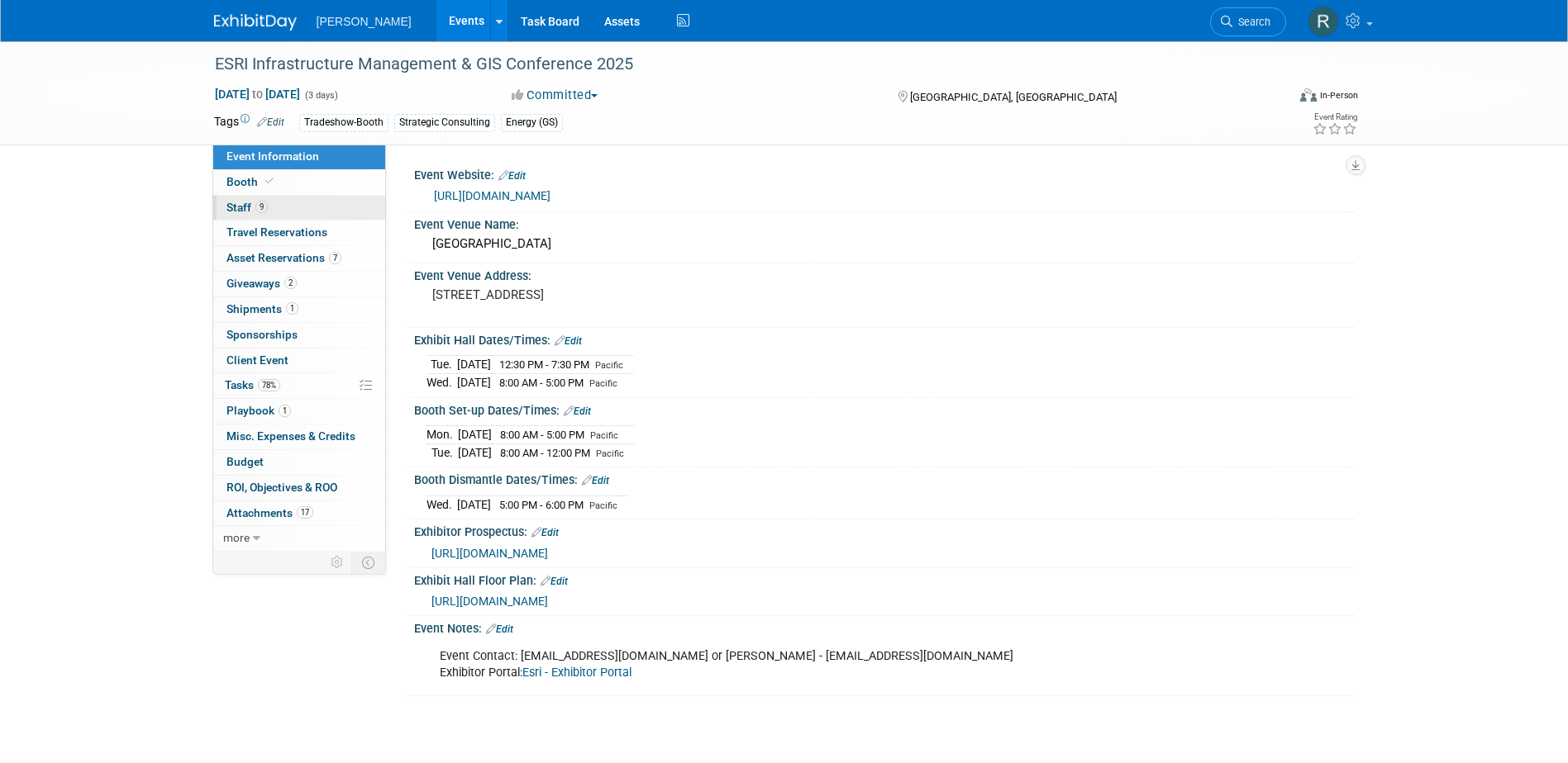
click at [264, 208] on span "9" at bounding box center [261, 206] width 12 height 12
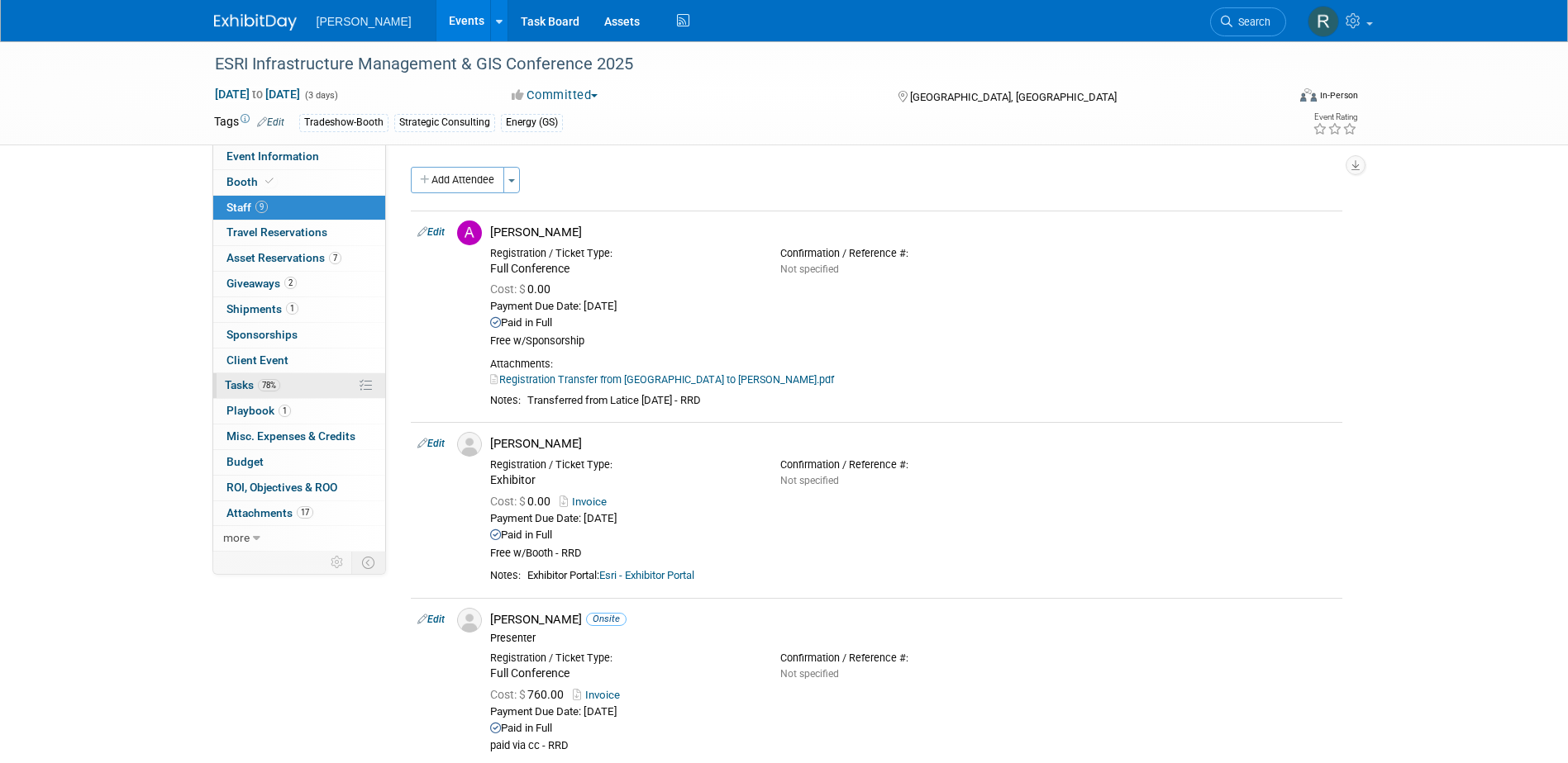
click at [249, 387] on span "Tasks 78%" at bounding box center [252, 385] width 55 height 13
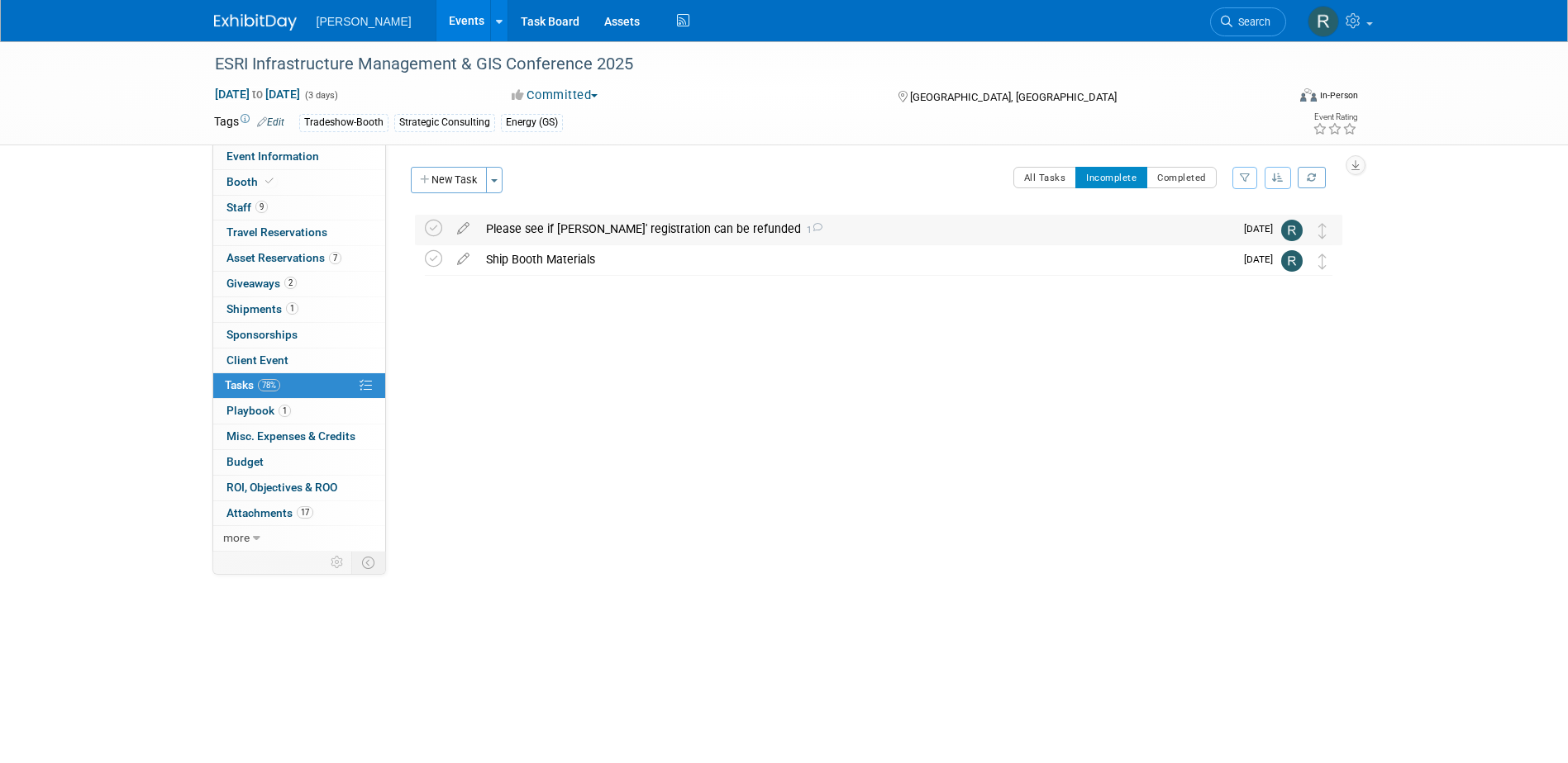
click at [537, 227] on div "Please see if Mike Battles' registration can be refunded 1" at bounding box center [855, 228] width 756 height 28
